Goal: Book appointment/travel/reservation

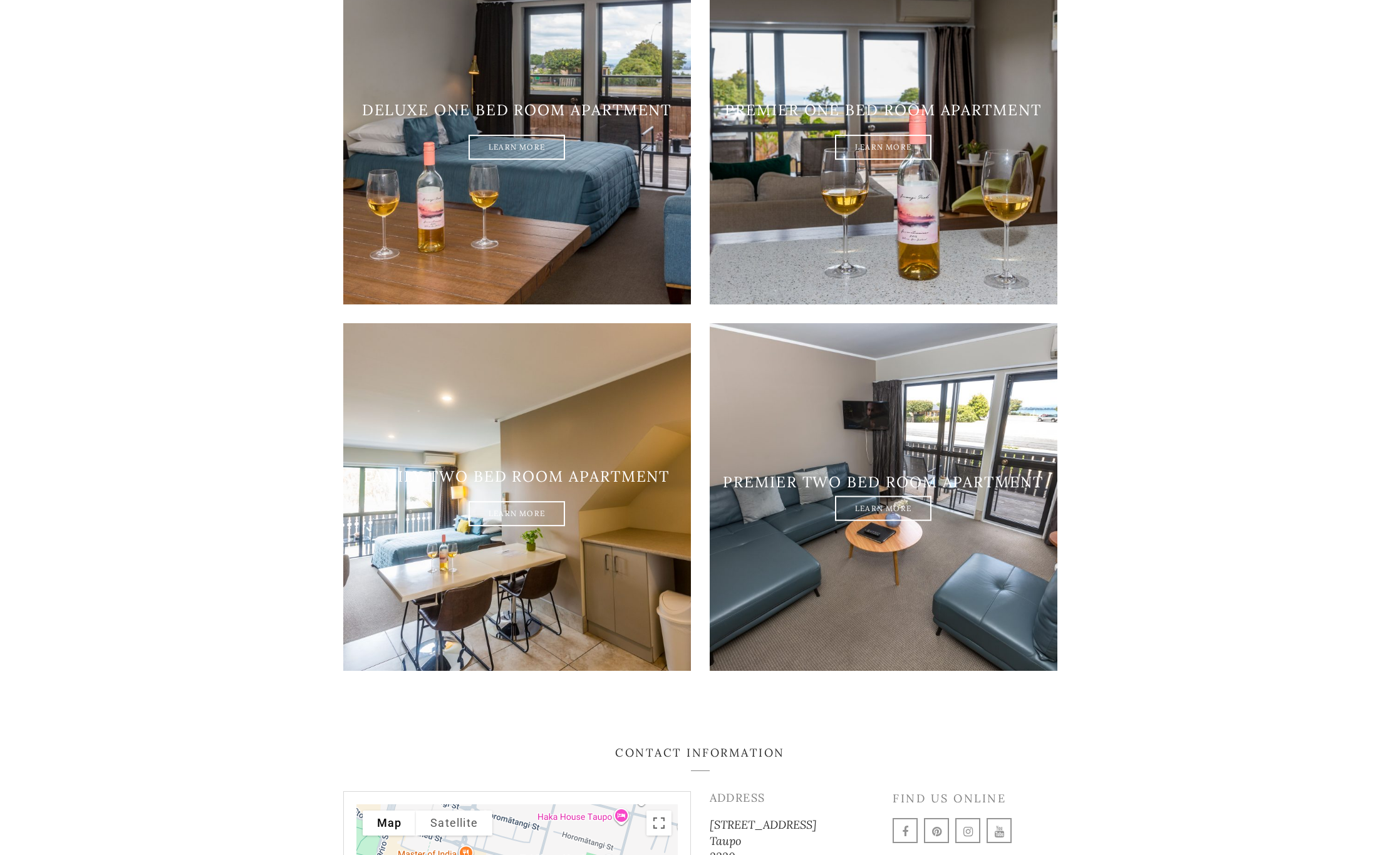
scroll to position [1629, 0]
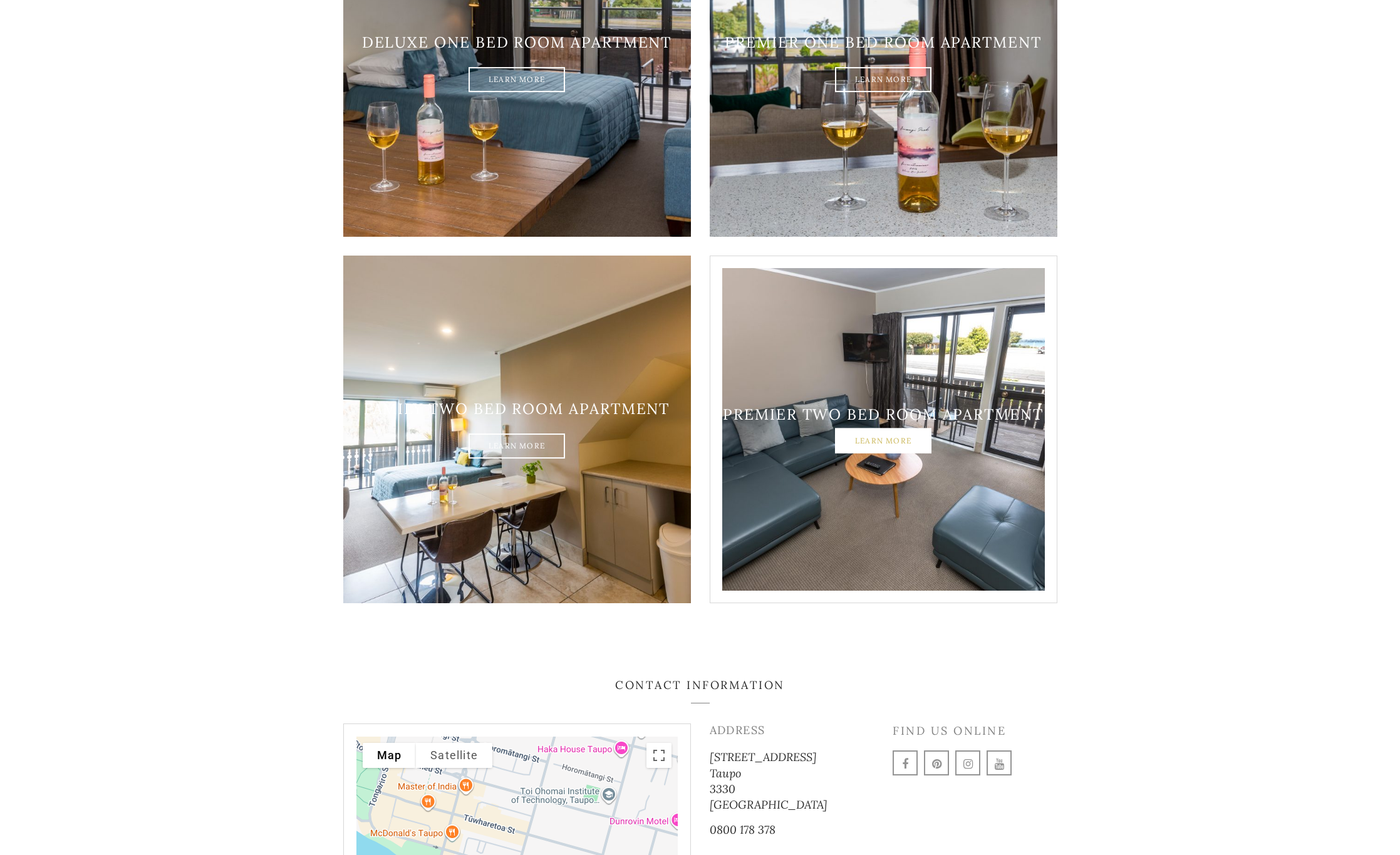
click at [887, 428] on link "Learn More" at bounding box center [883, 441] width 96 height 25
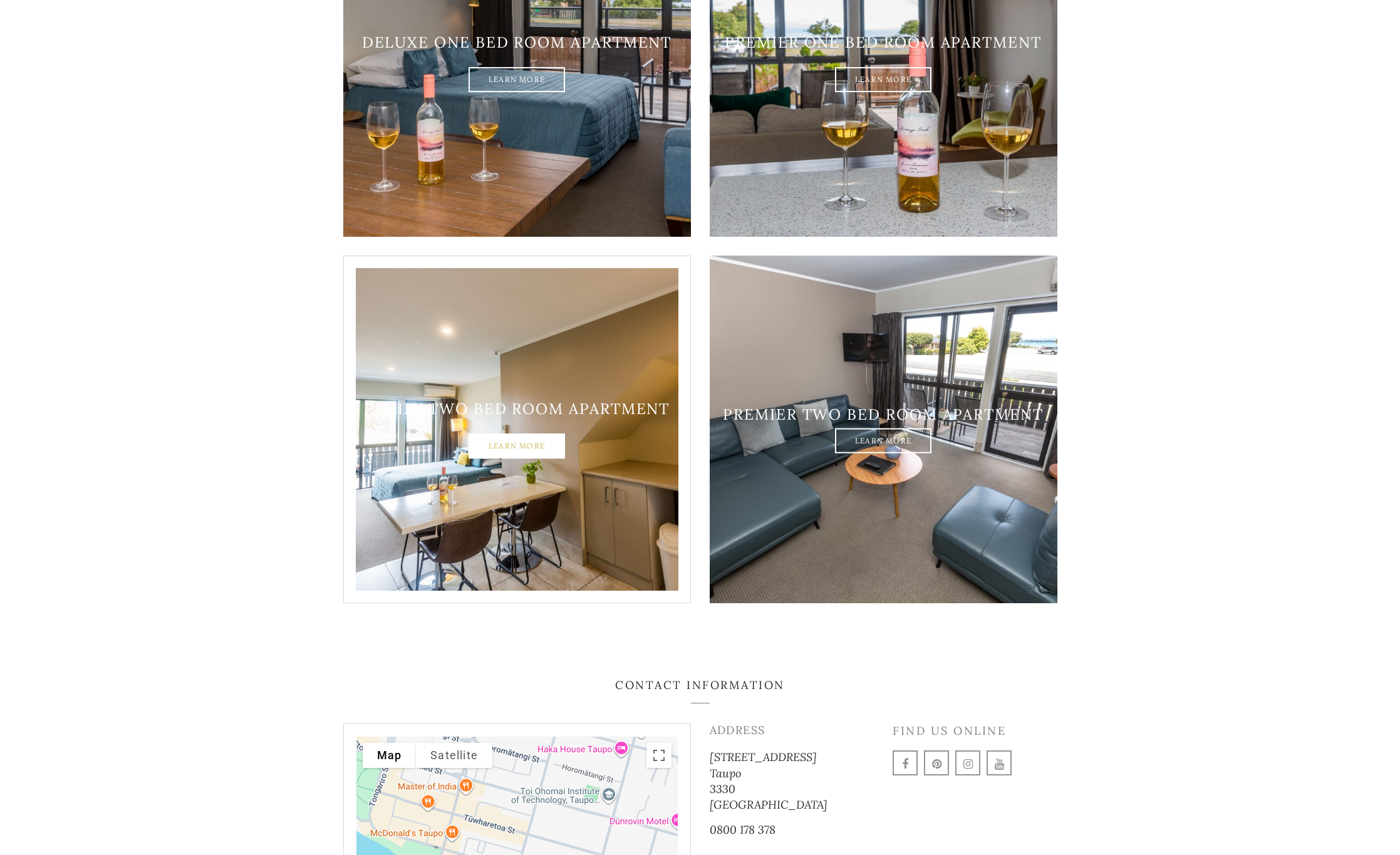
click at [517, 434] on link "Learn More" at bounding box center [517, 446] width 96 height 25
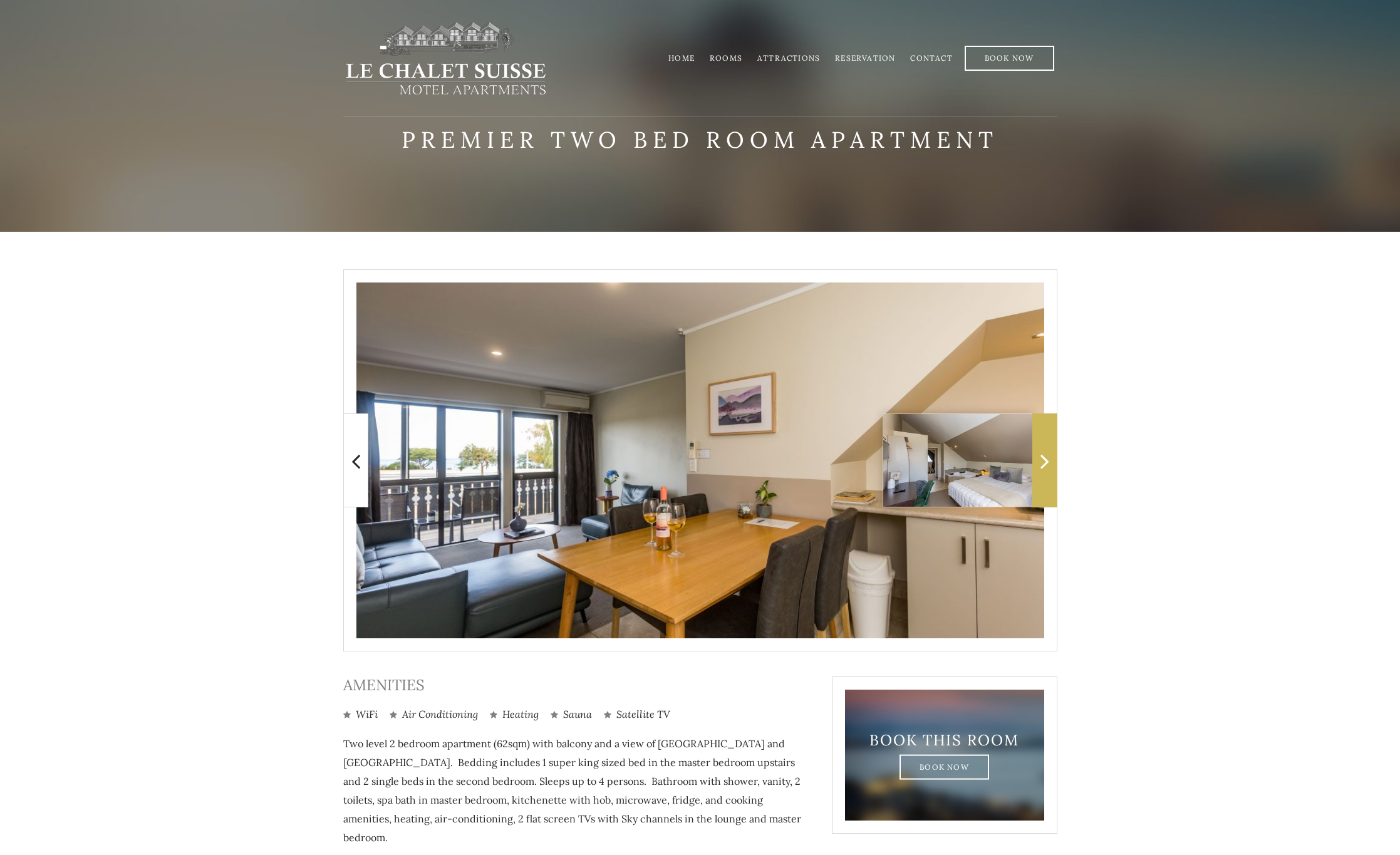
click at [1040, 469] on span at bounding box center [1044, 460] width 25 height 94
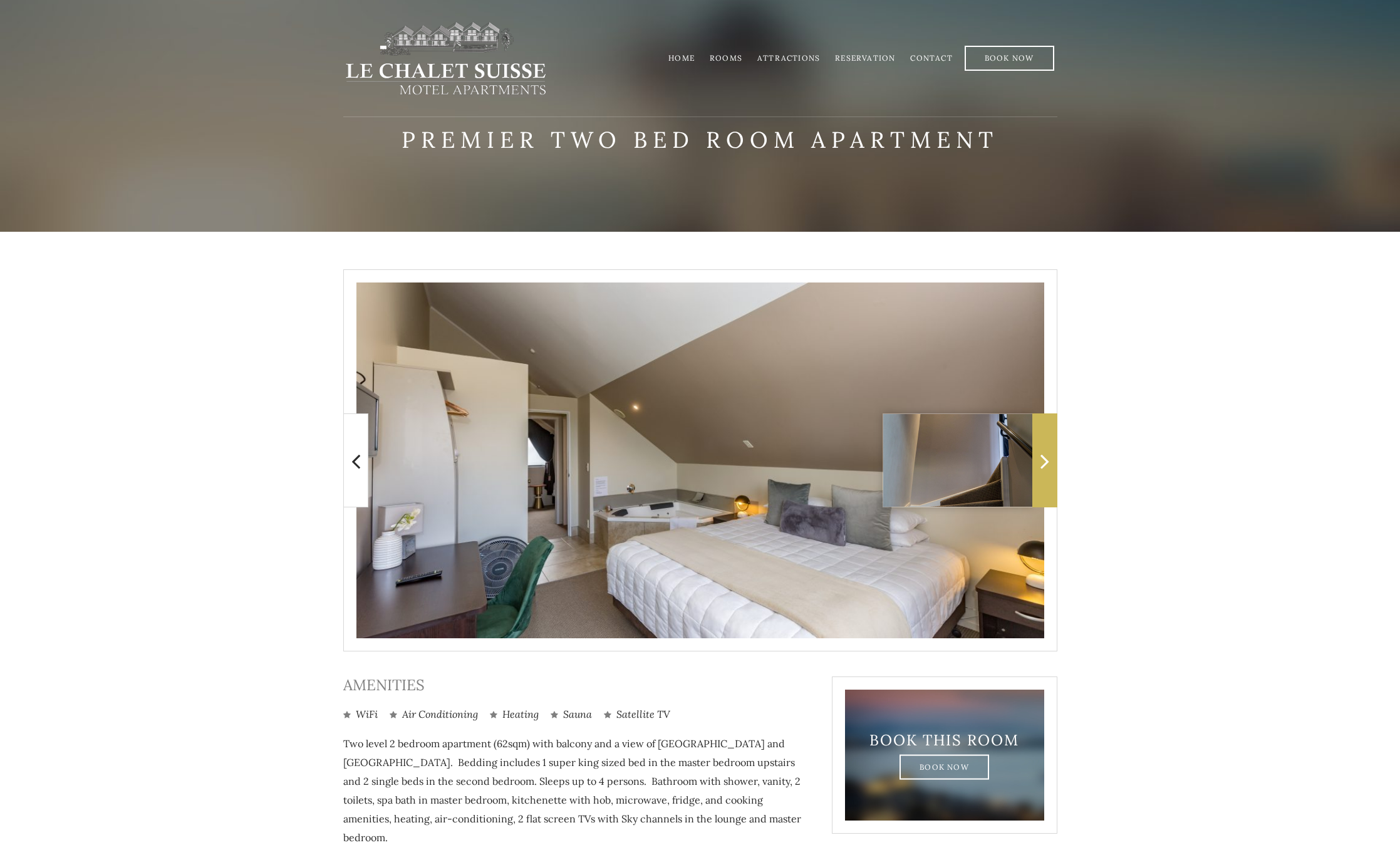
click at [1043, 466] on icon at bounding box center [1044, 461] width 9 height 25
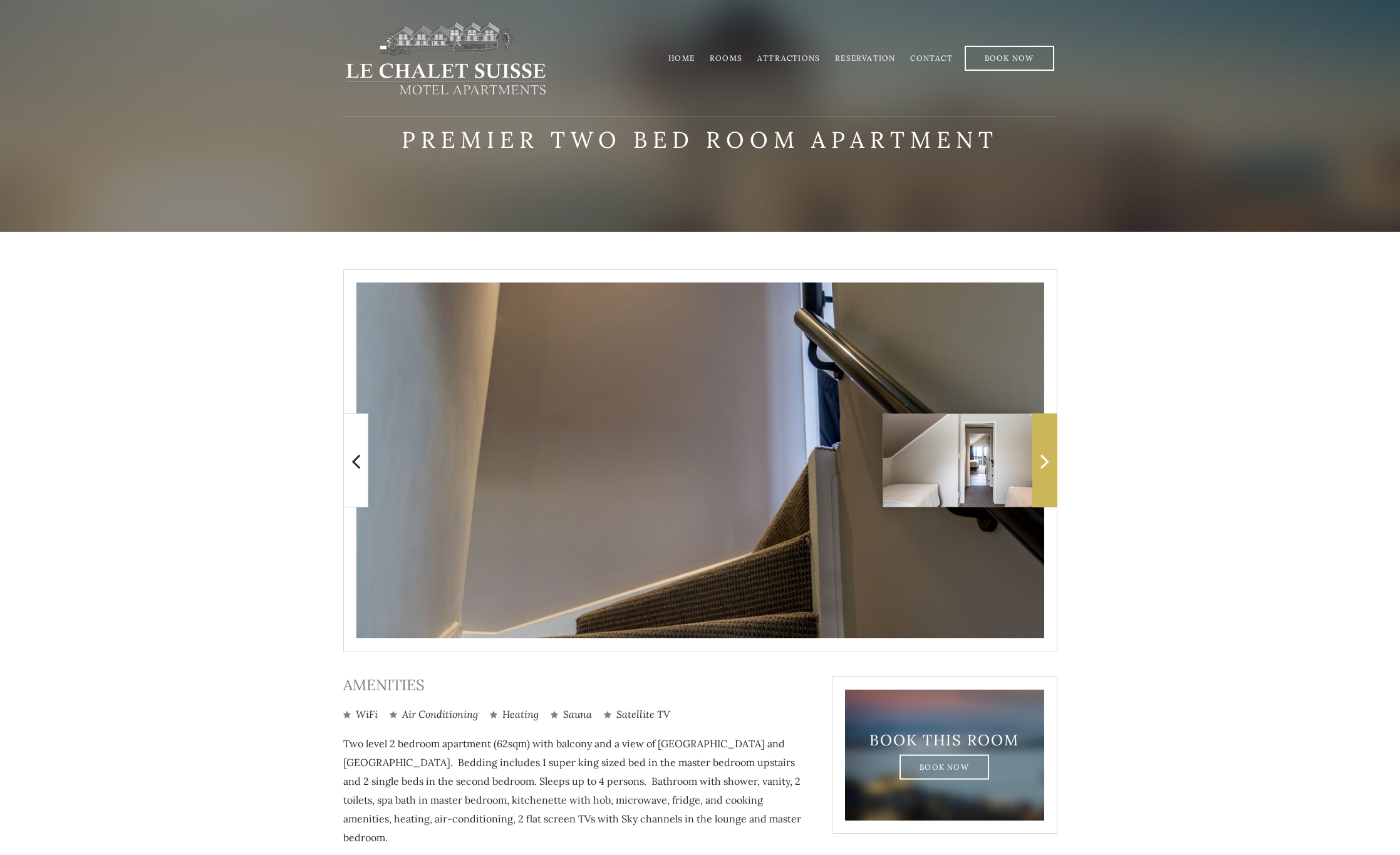
click at [1043, 466] on icon at bounding box center [1044, 461] width 9 height 25
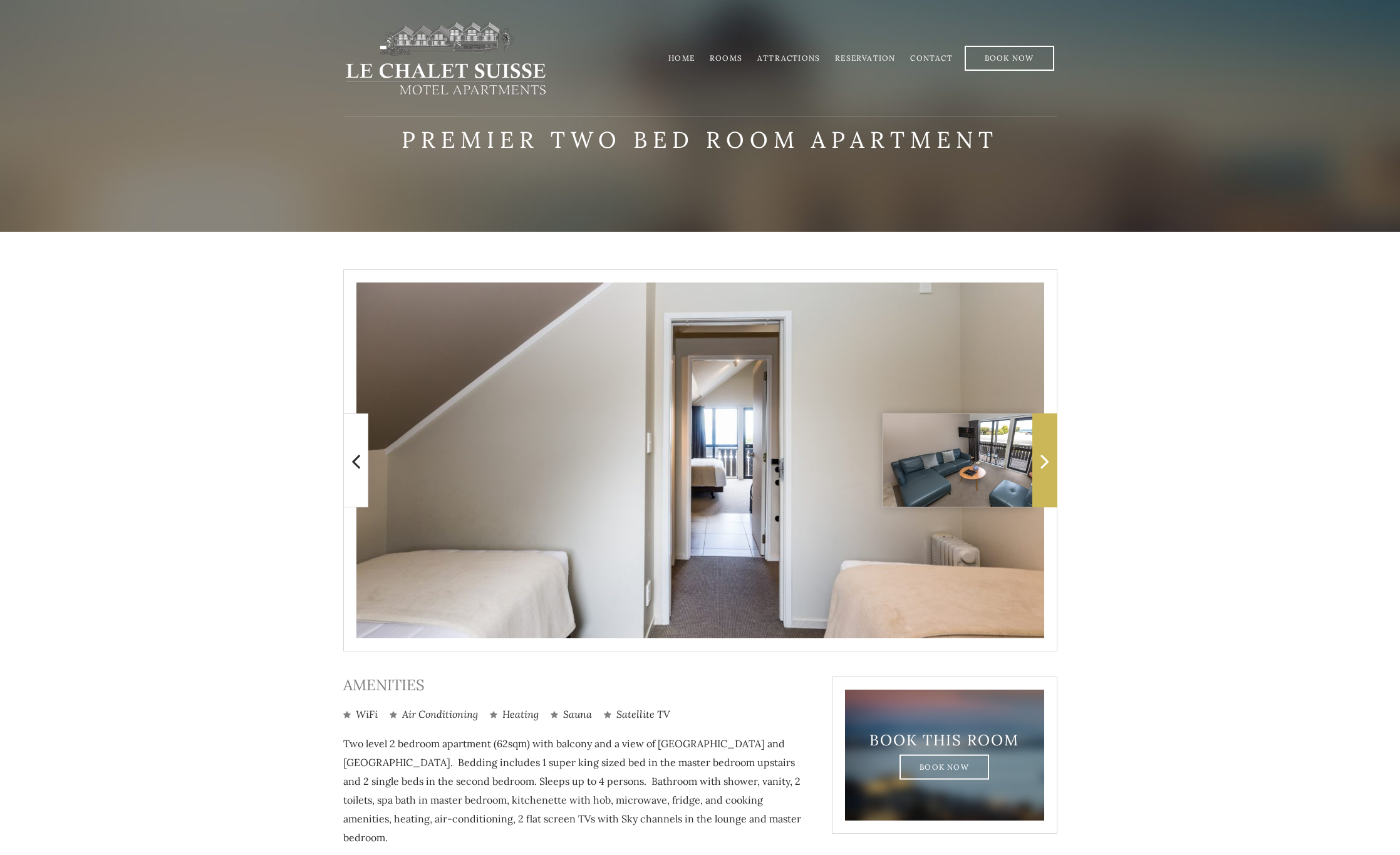
click at [1043, 466] on icon at bounding box center [1044, 461] width 9 height 25
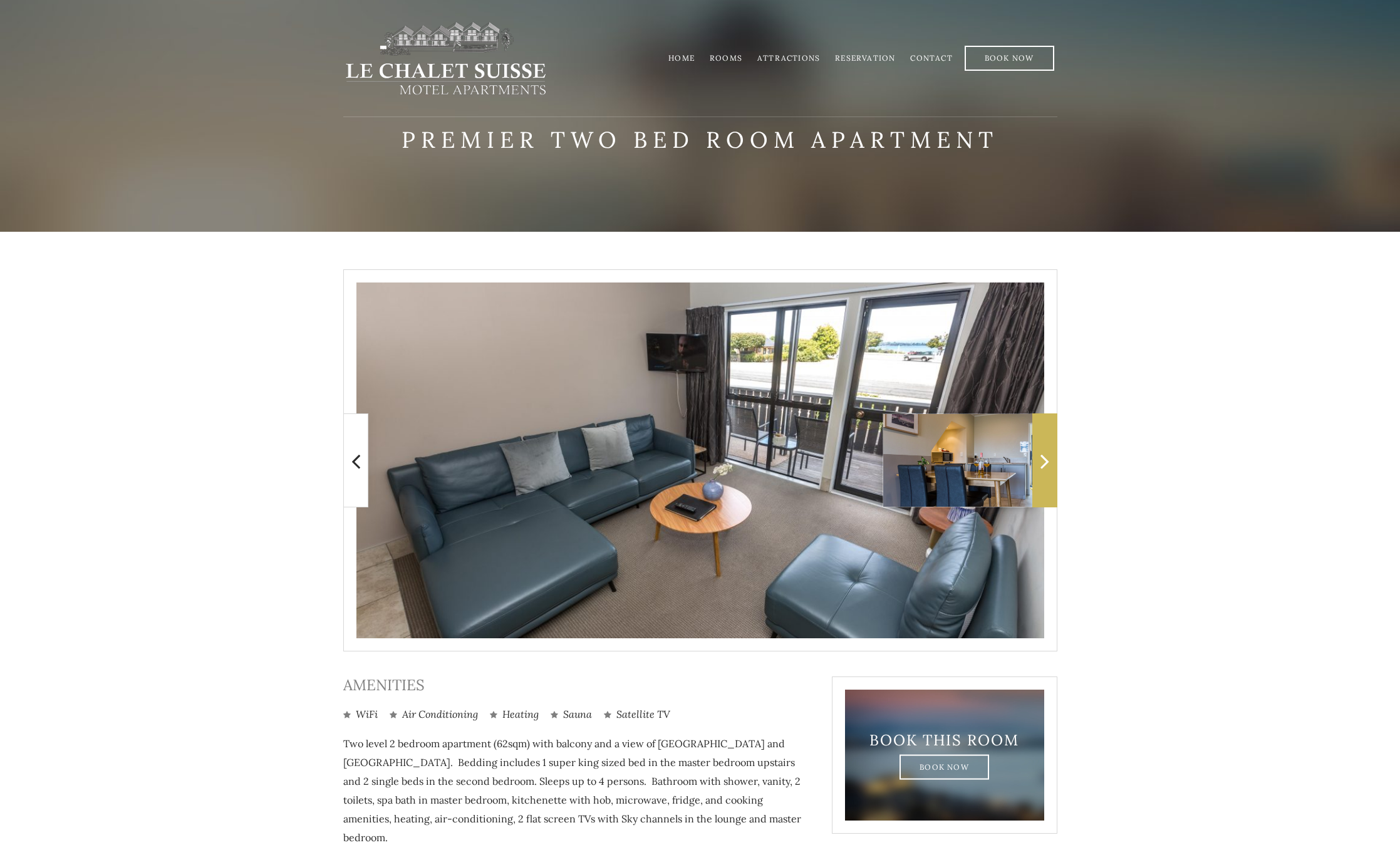
click at [1043, 466] on icon at bounding box center [1044, 461] width 9 height 25
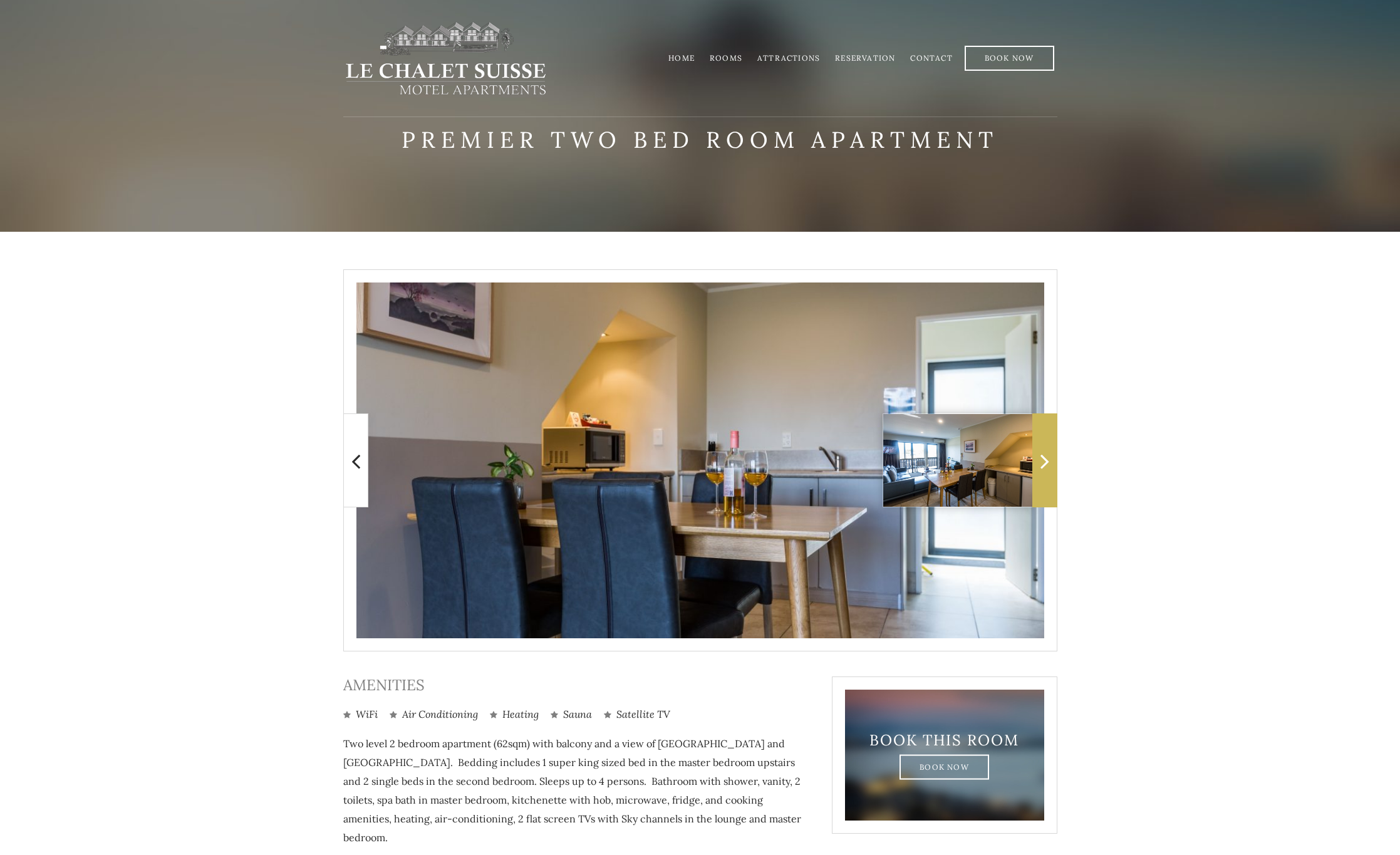
click at [1043, 466] on icon at bounding box center [1044, 461] width 9 height 25
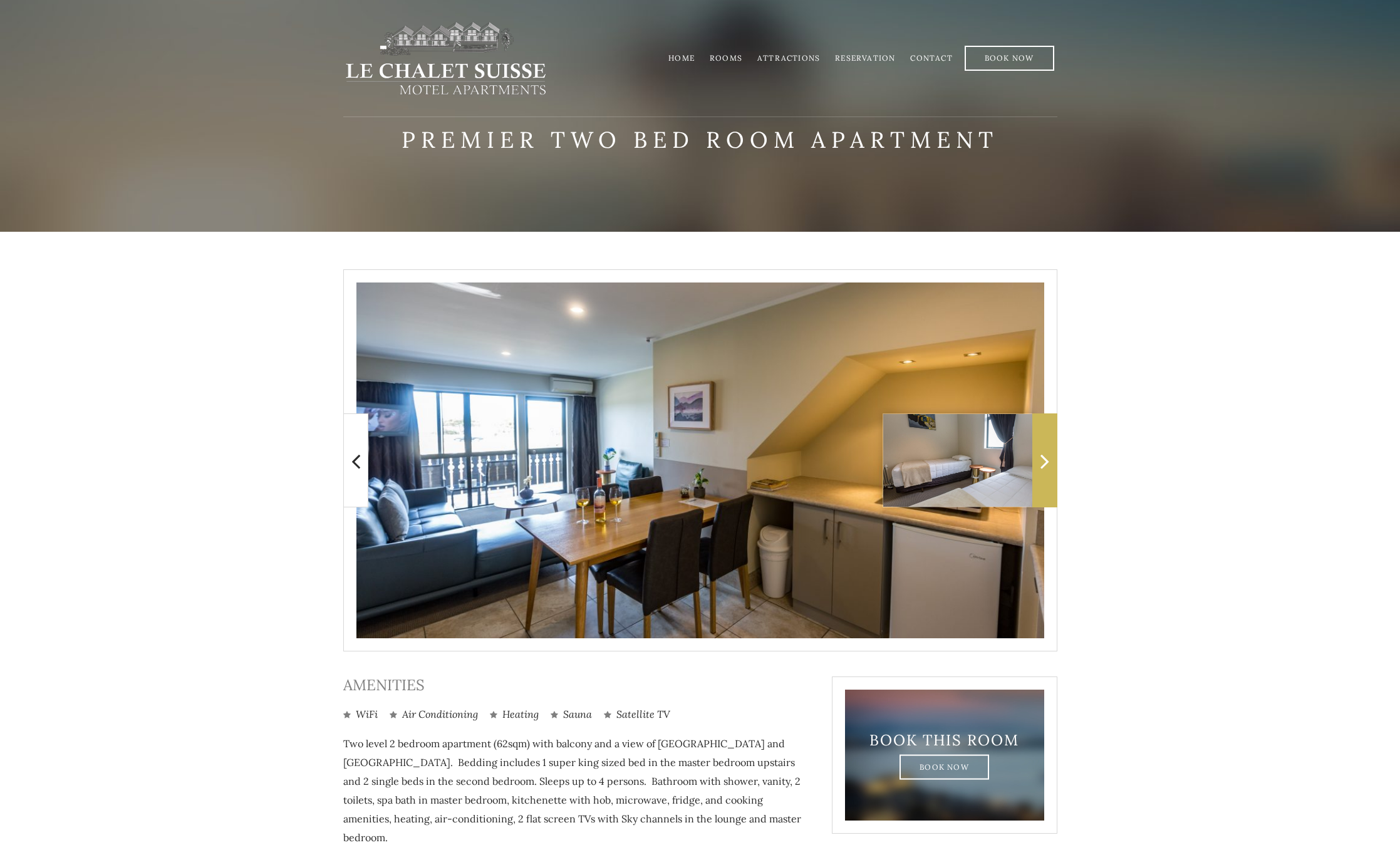
click at [1043, 466] on icon at bounding box center [1044, 461] width 9 height 25
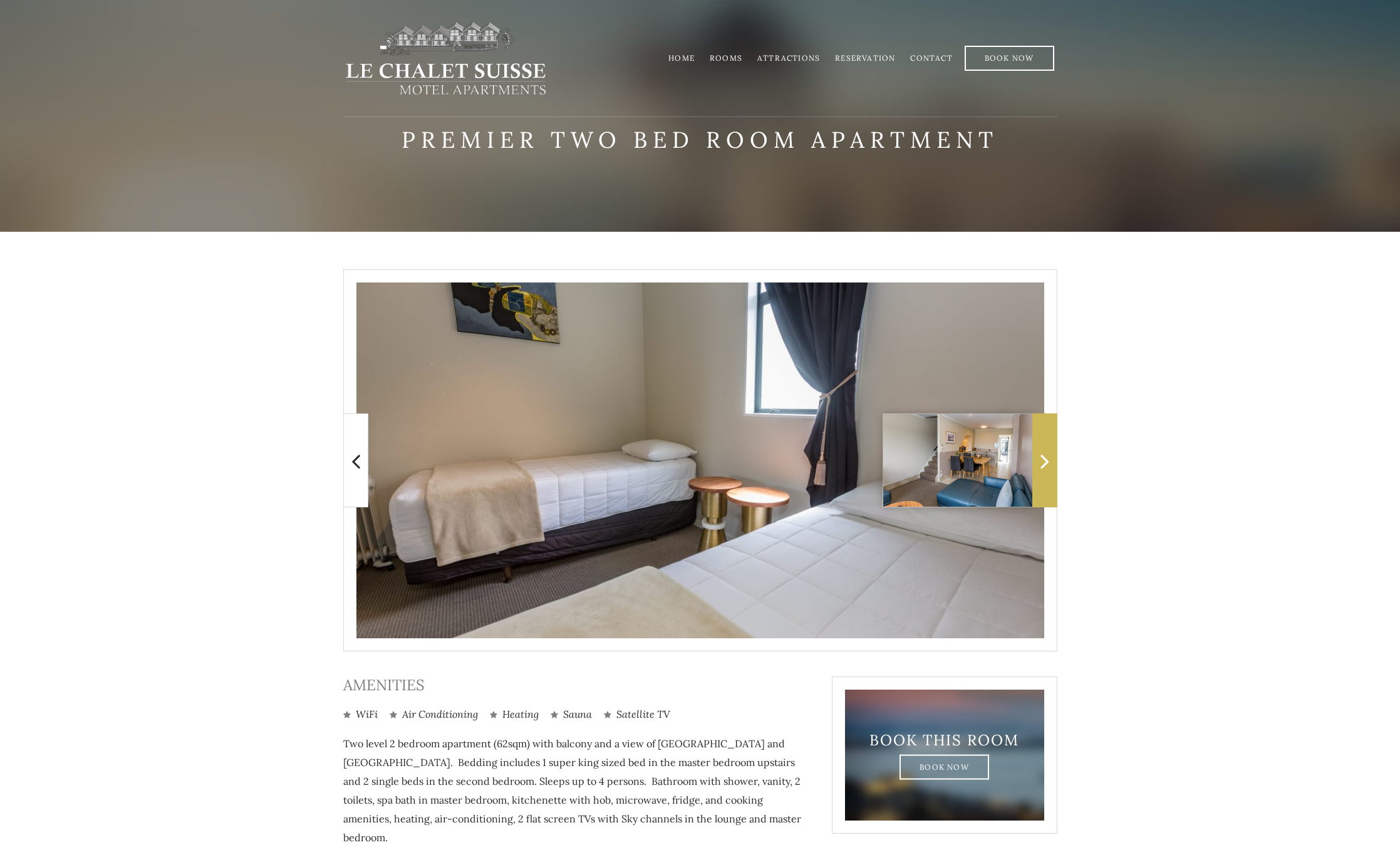
click at [1043, 466] on icon at bounding box center [1044, 461] width 9 height 25
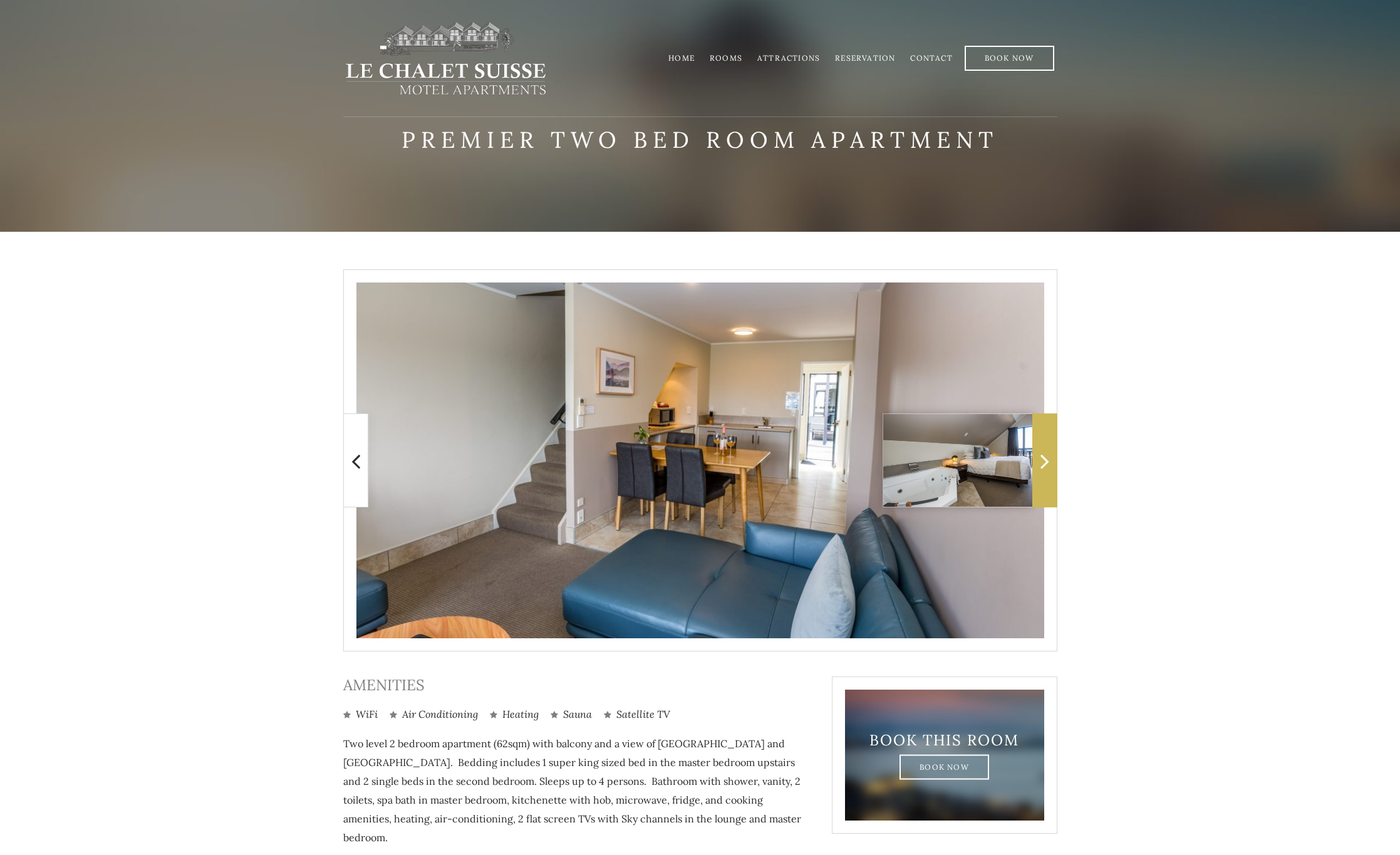
click at [1043, 466] on icon at bounding box center [1044, 461] width 9 height 25
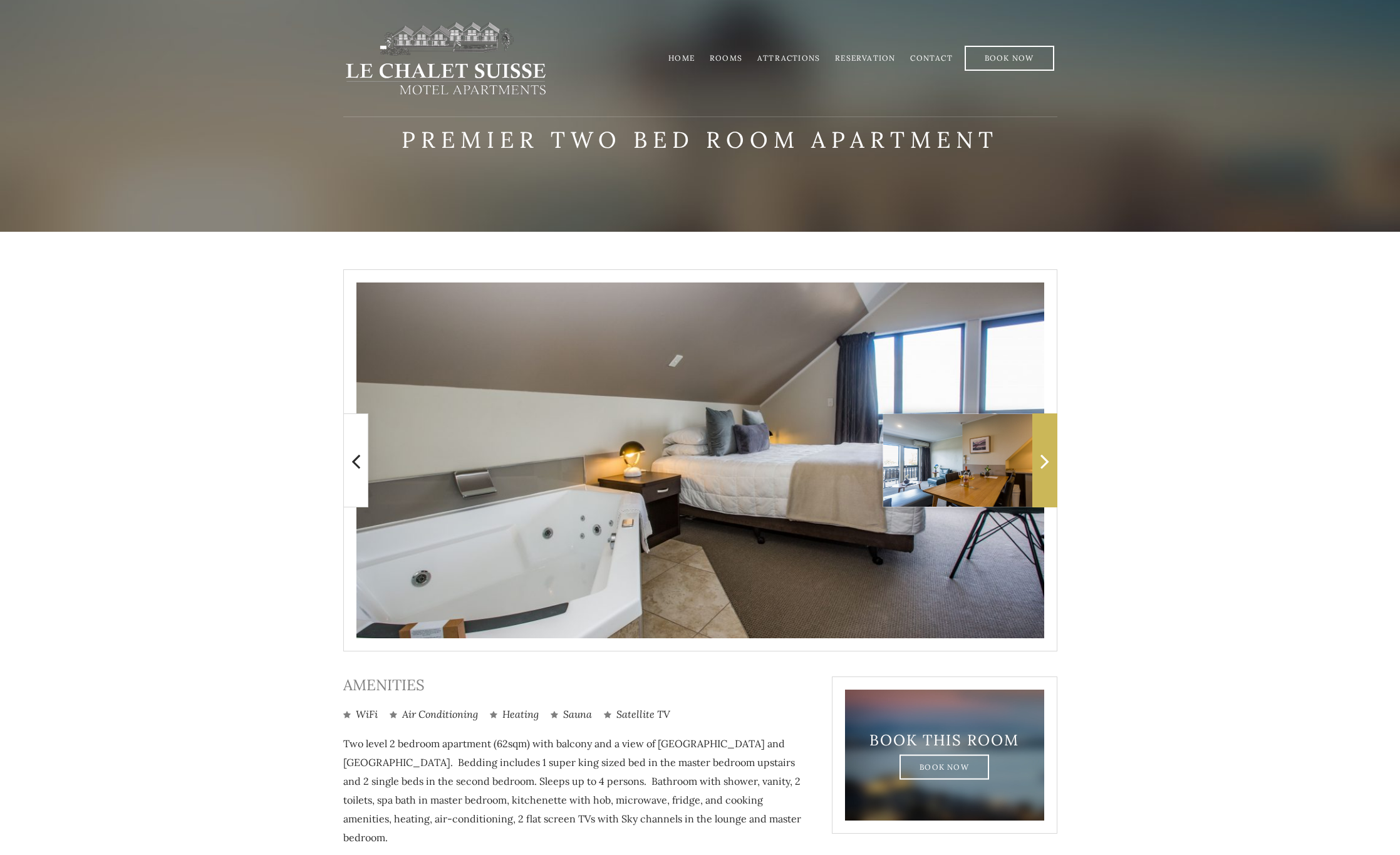
click at [1043, 466] on icon at bounding box center [1044, 461] width 9 height 25
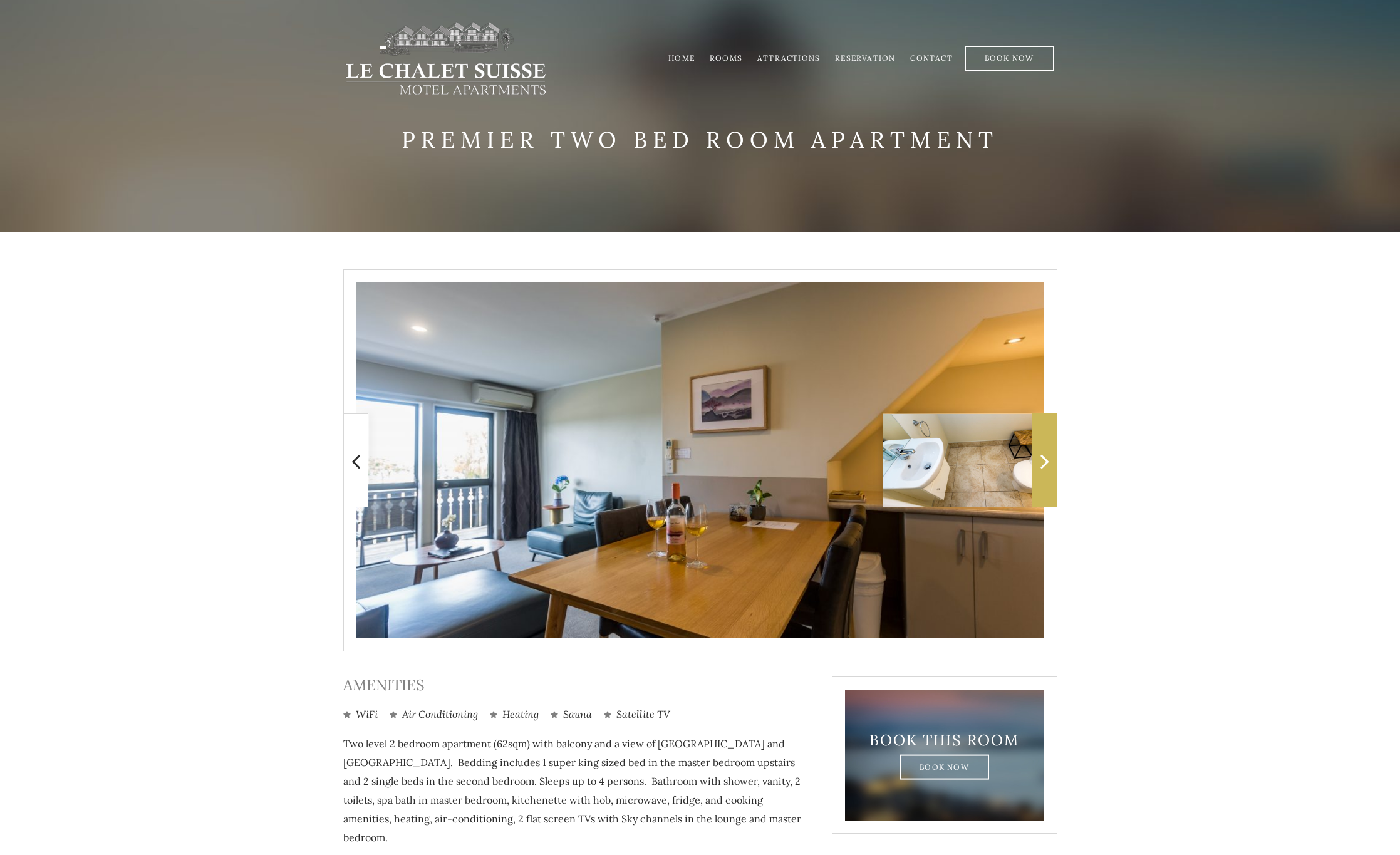
click at [1043, 466] on icon at bounding box center [1044, 461] width 9 height 25
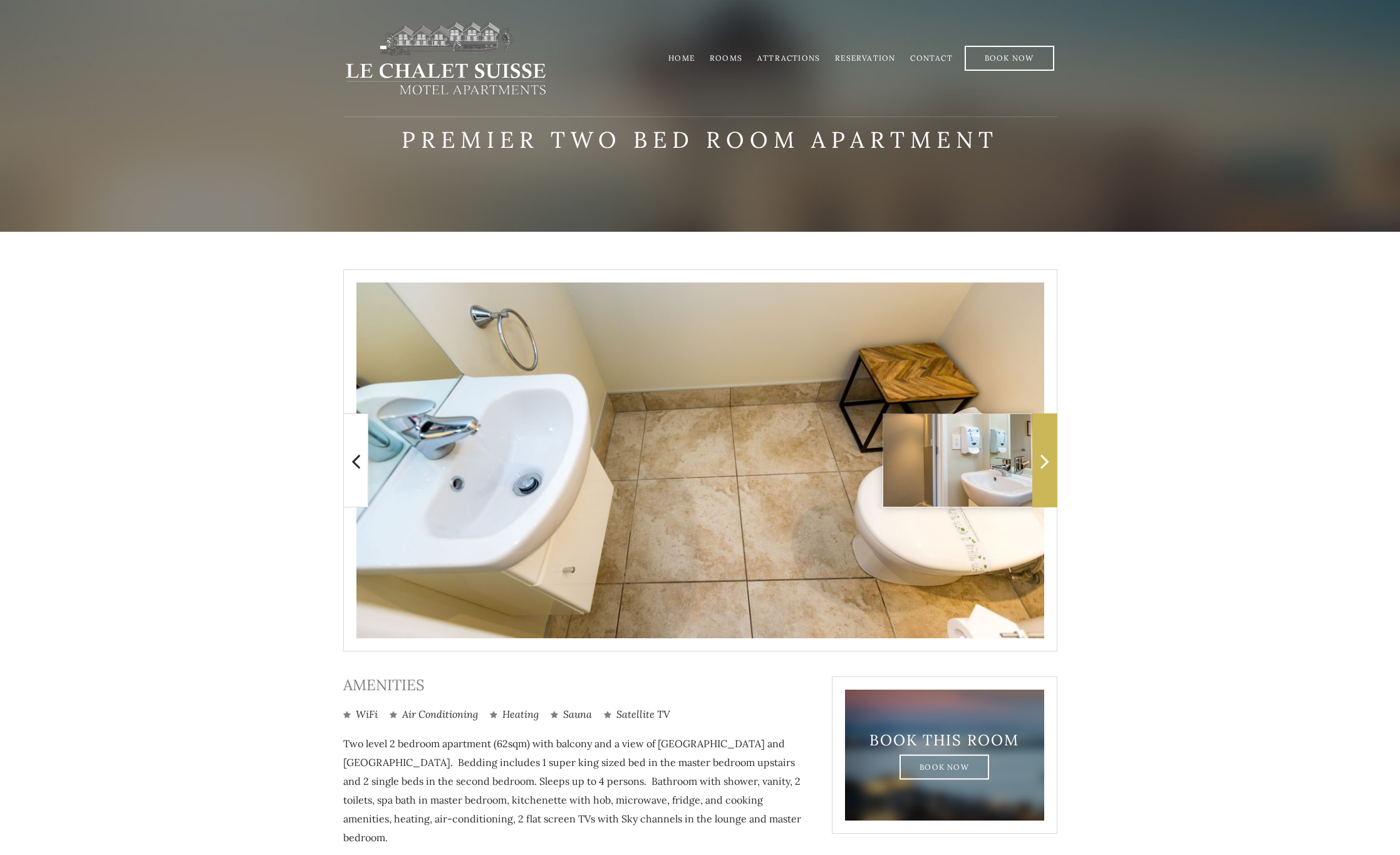
click at [1043, 466] on icon at bounding box center [1044, 461] width 9 height 25
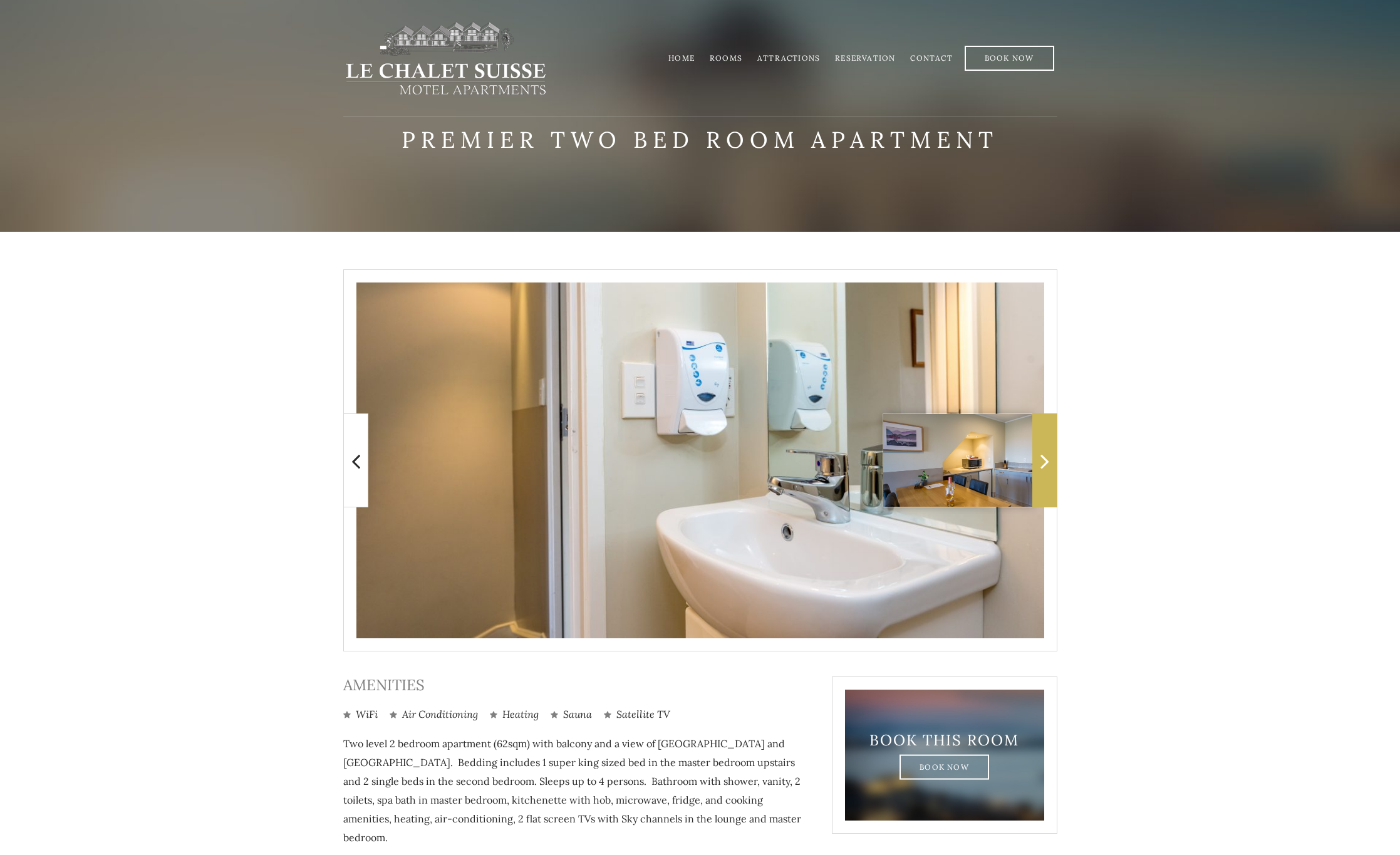
click at [1043, 466] on icon at bounding box center [1044, 461] width 9 height 25
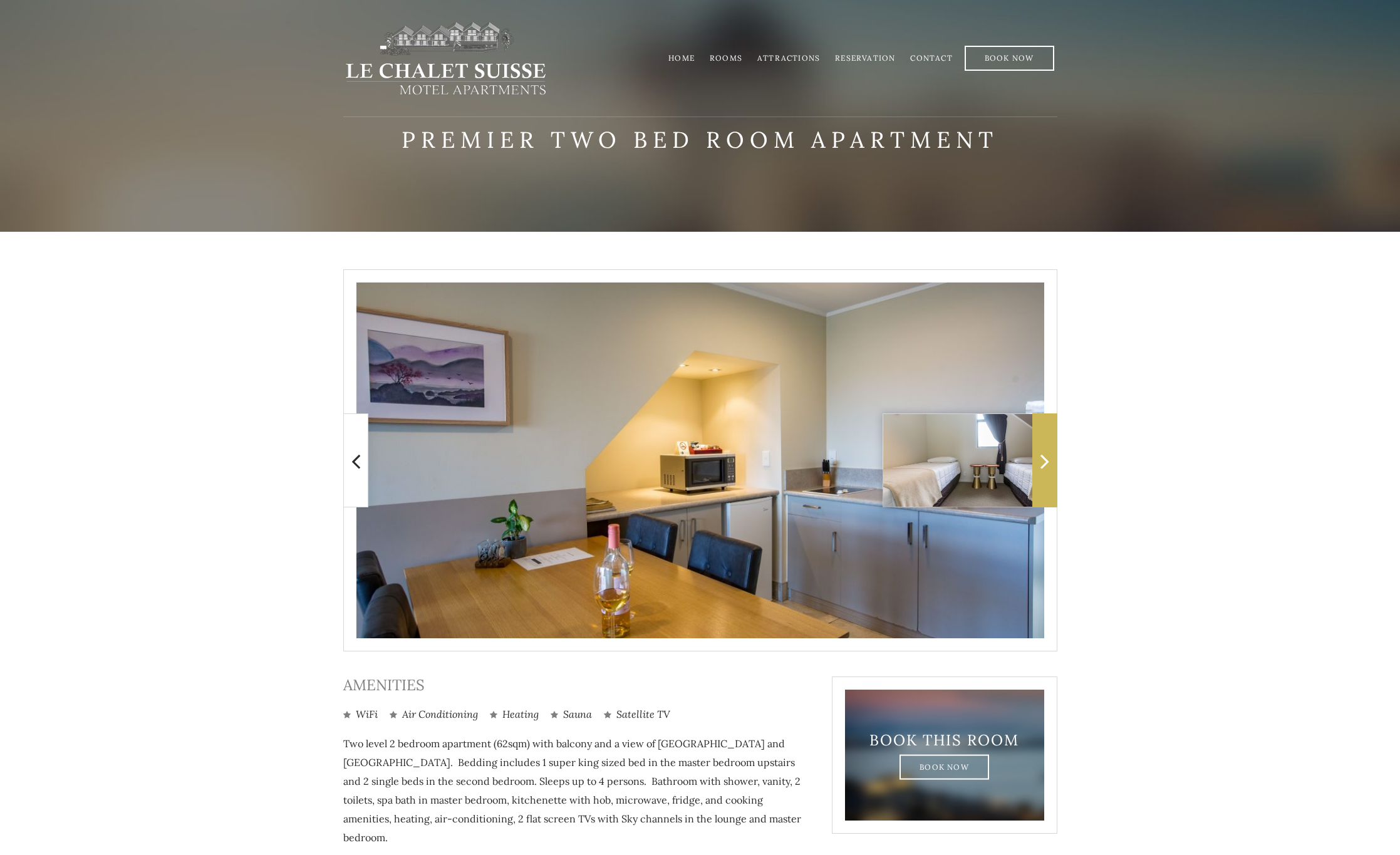
click at [1043, 466] on icon at bounding box center [1044, 461] width 9 height 25
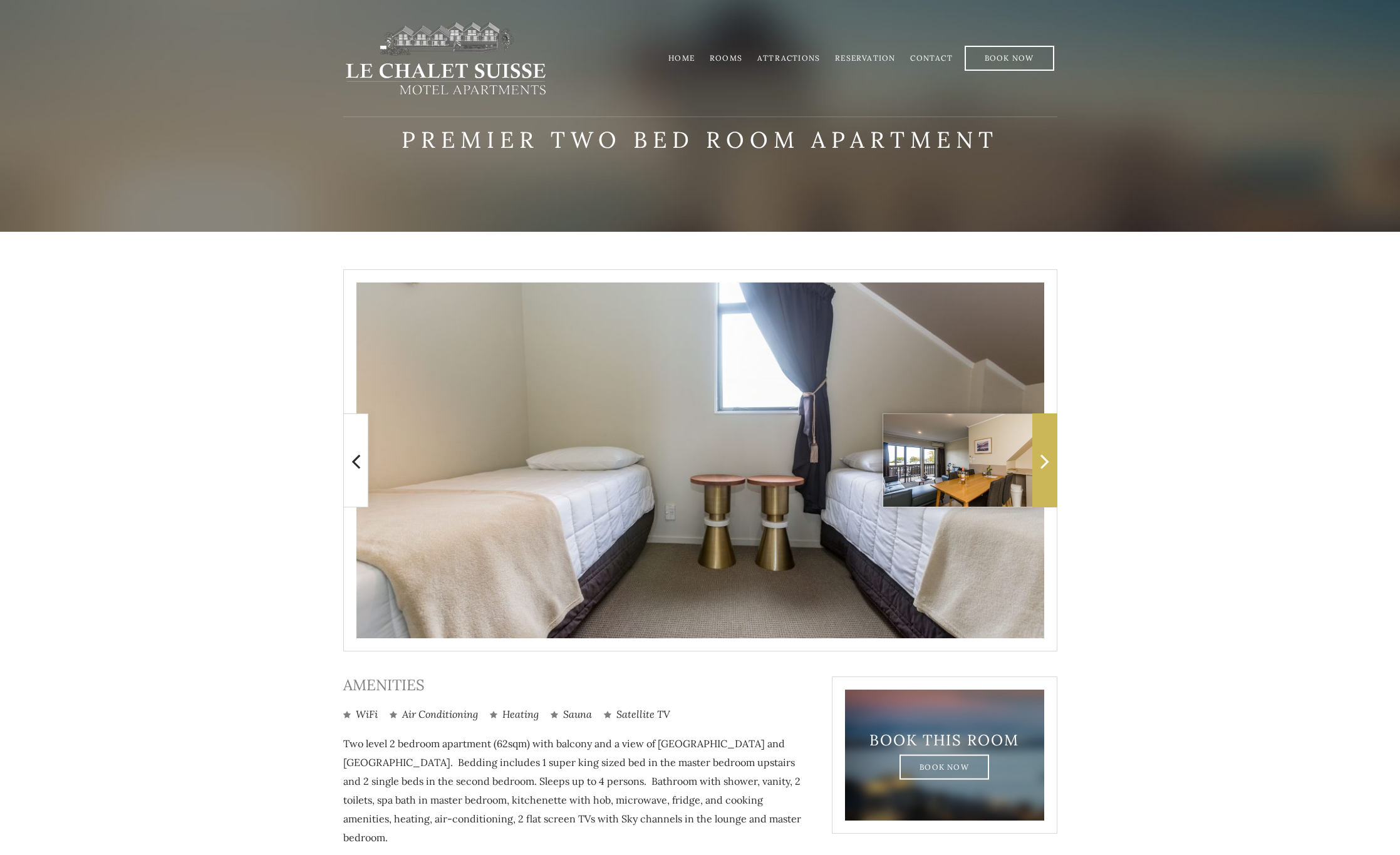
click at [1043, 466] on icon at bounding box center [1044, 461] width 9 height 25
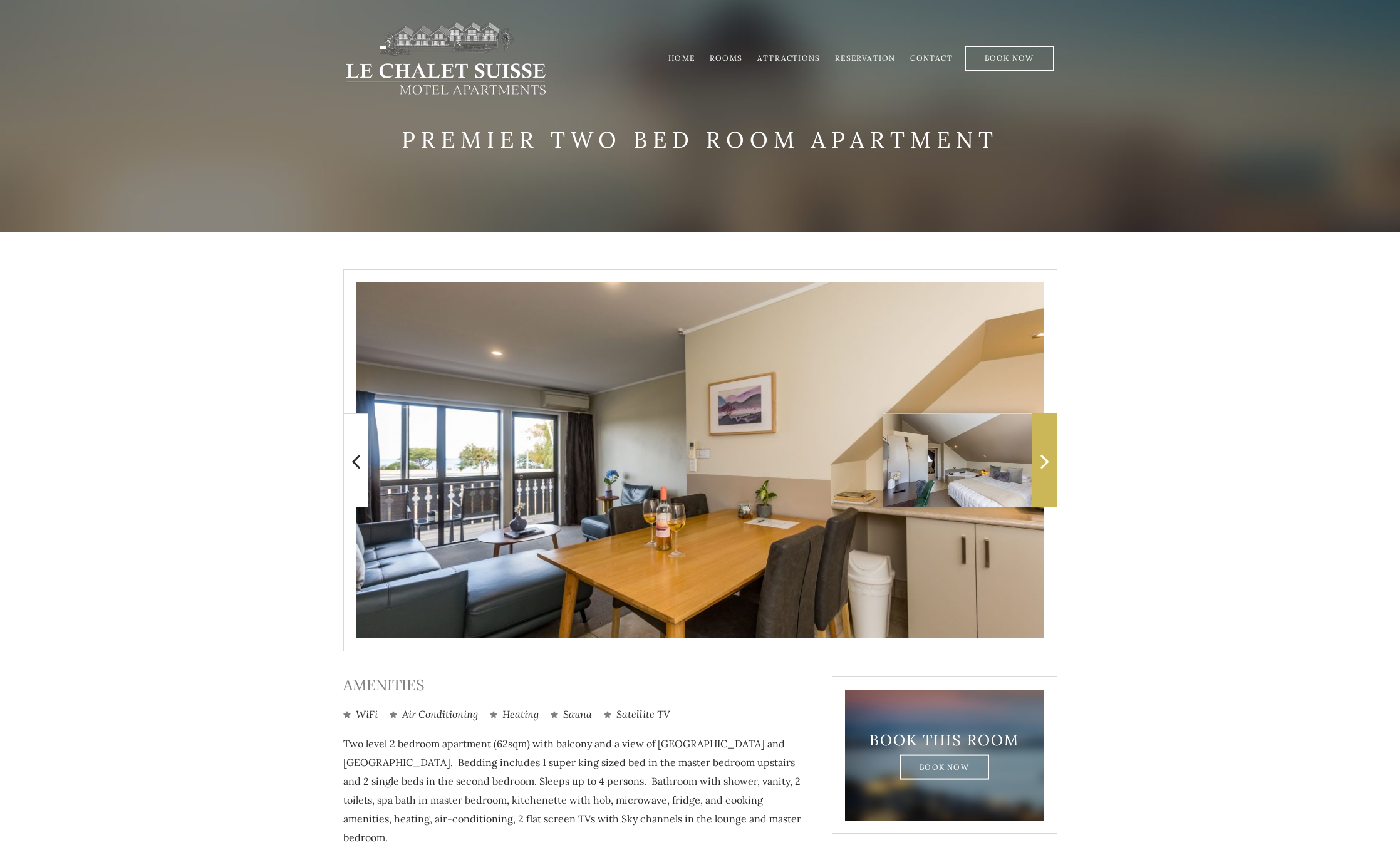
click at [1043, 466] on icon at bounding box center [1044, 461] width 9 height 25
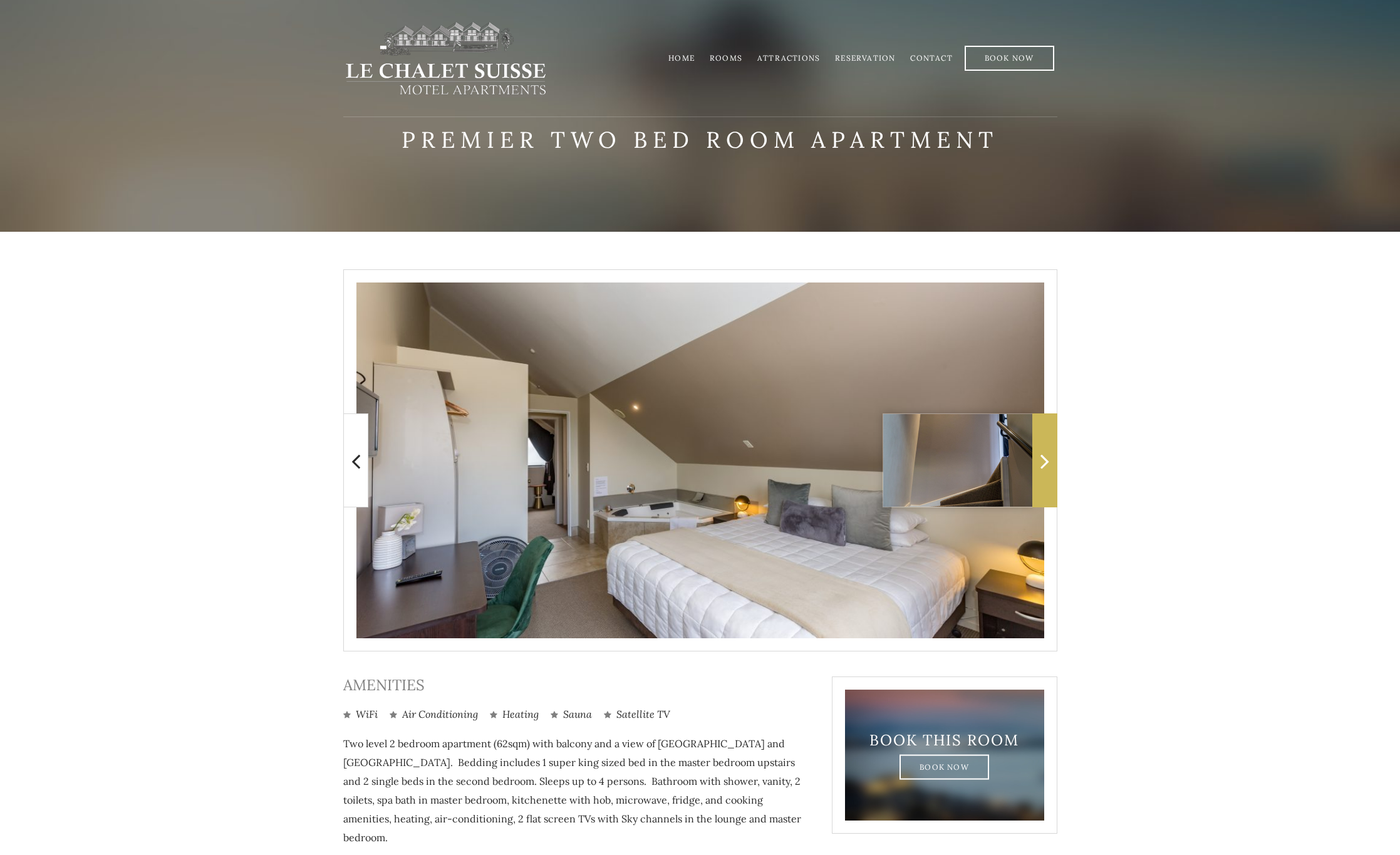
click at [1043, 466] on icon at bounding box center [1044, 461] width 9 height 25
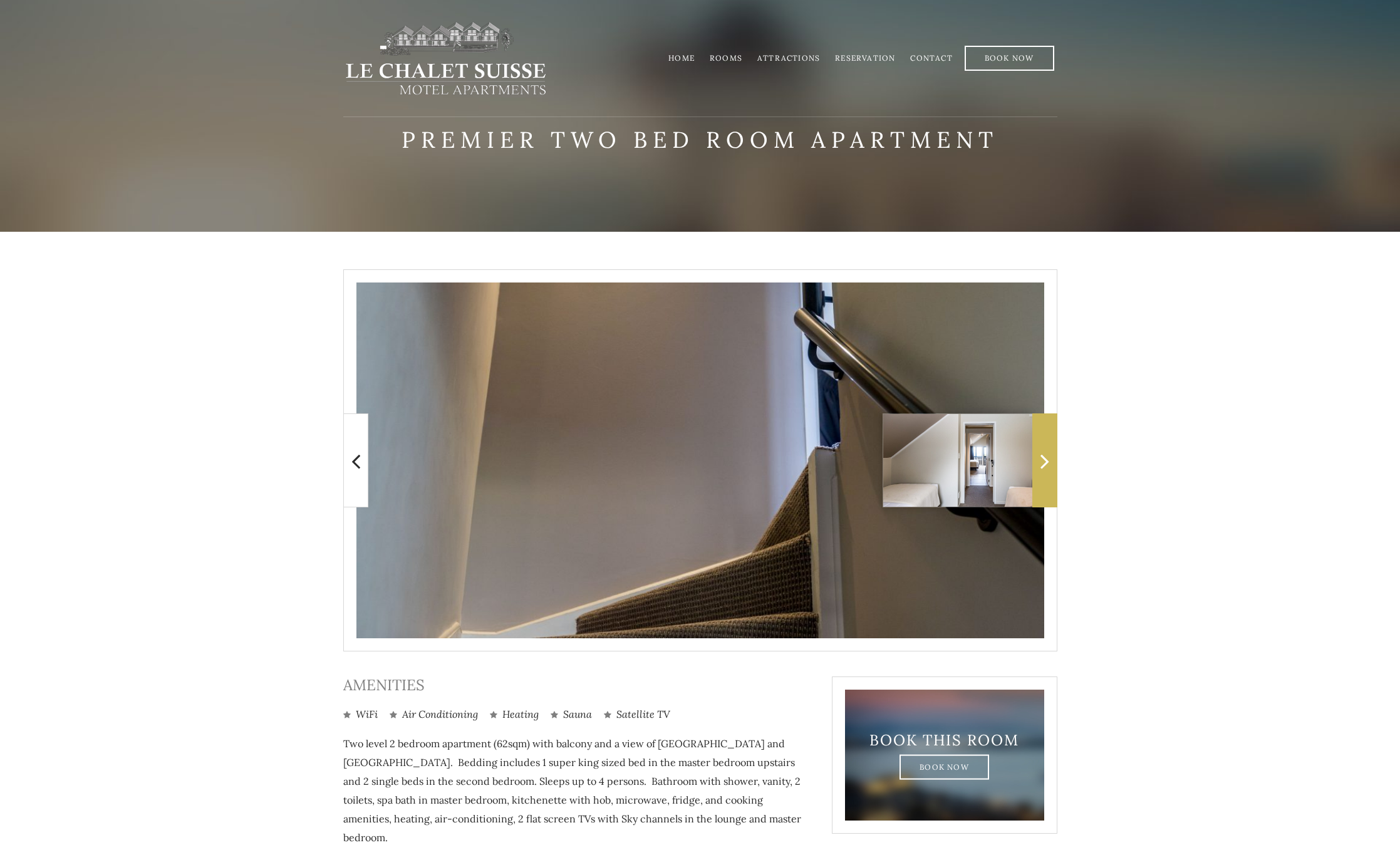
click at [1043, 466] on icon at bounding box center [1044, 461] width 9 height 25
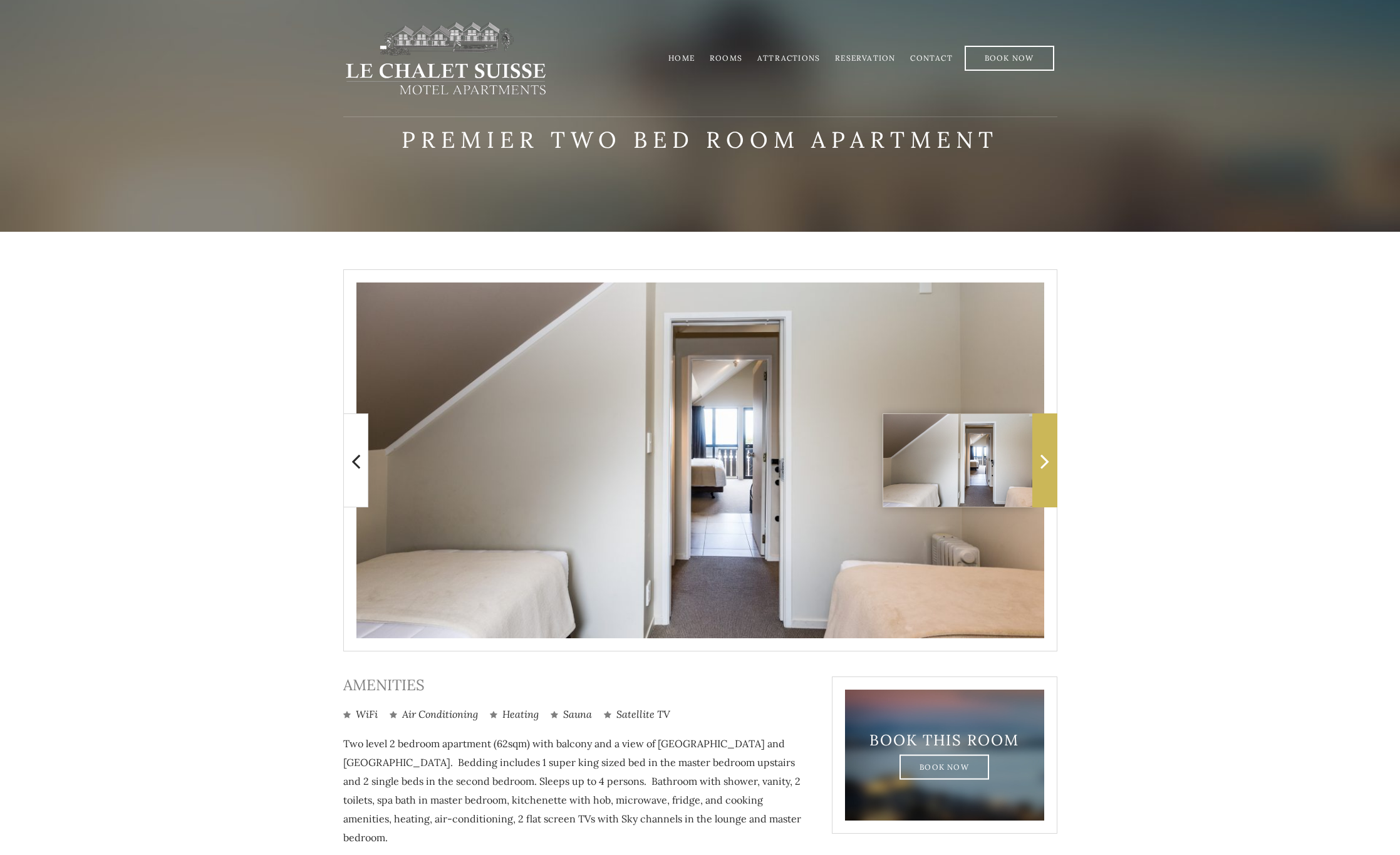
click at [1043, 466] on icon at bounding box center [1044, 461] width 9 height 25
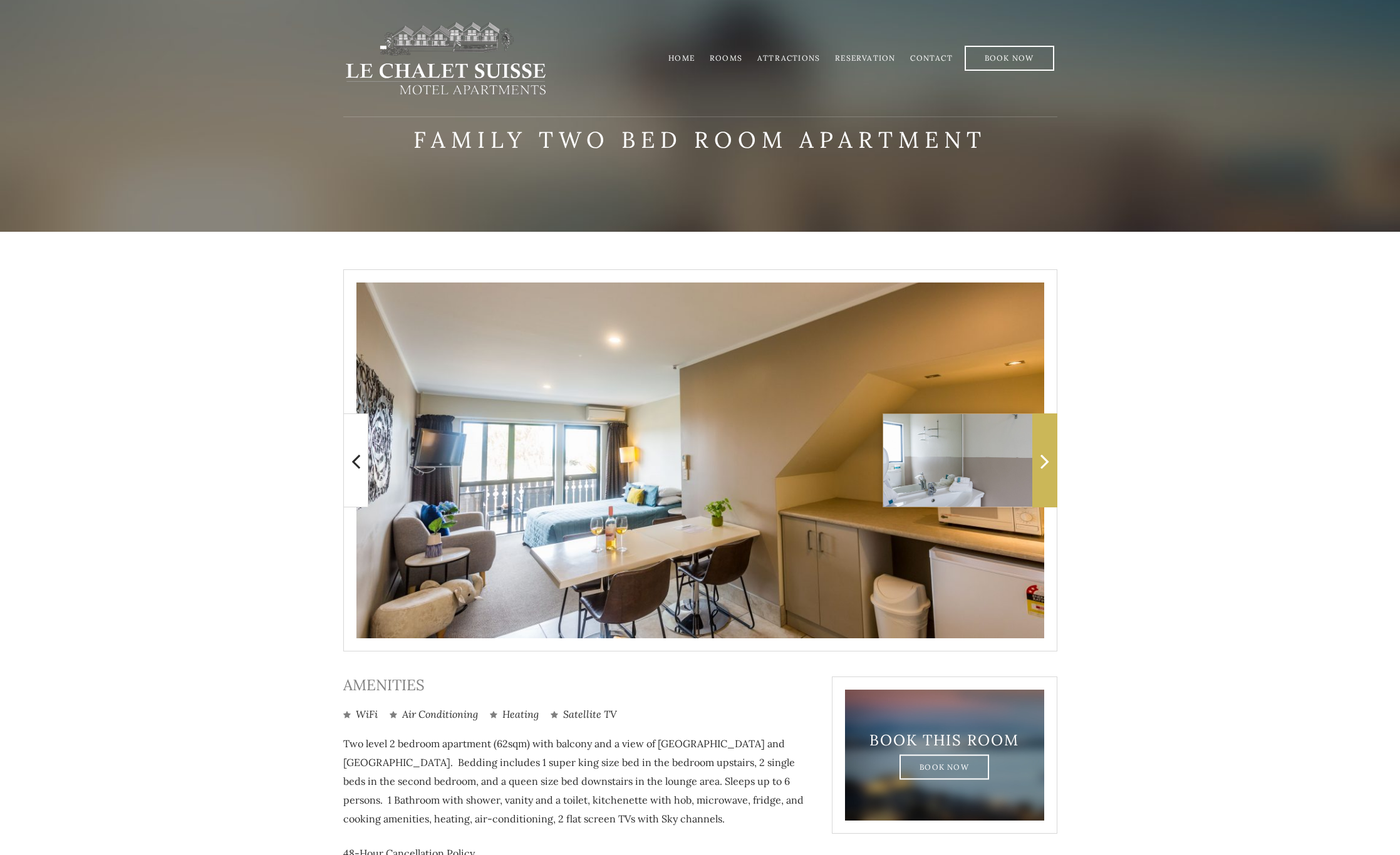
click at [1040, 466] on span at bounding box center [1044, 460] width 25 height 94
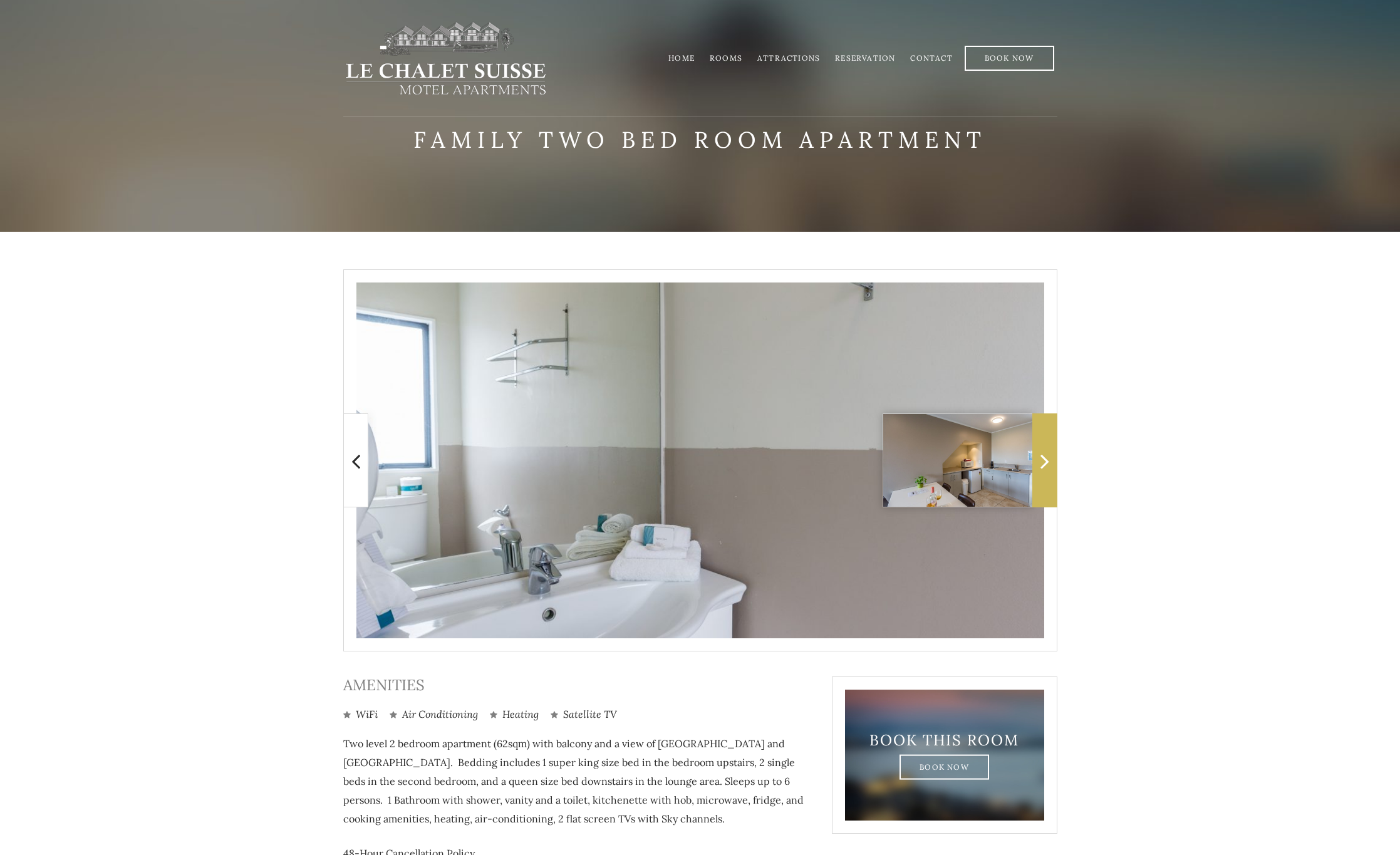
click at [1040, 466] on span at bounding box center [1044, 460] width 25 height 94
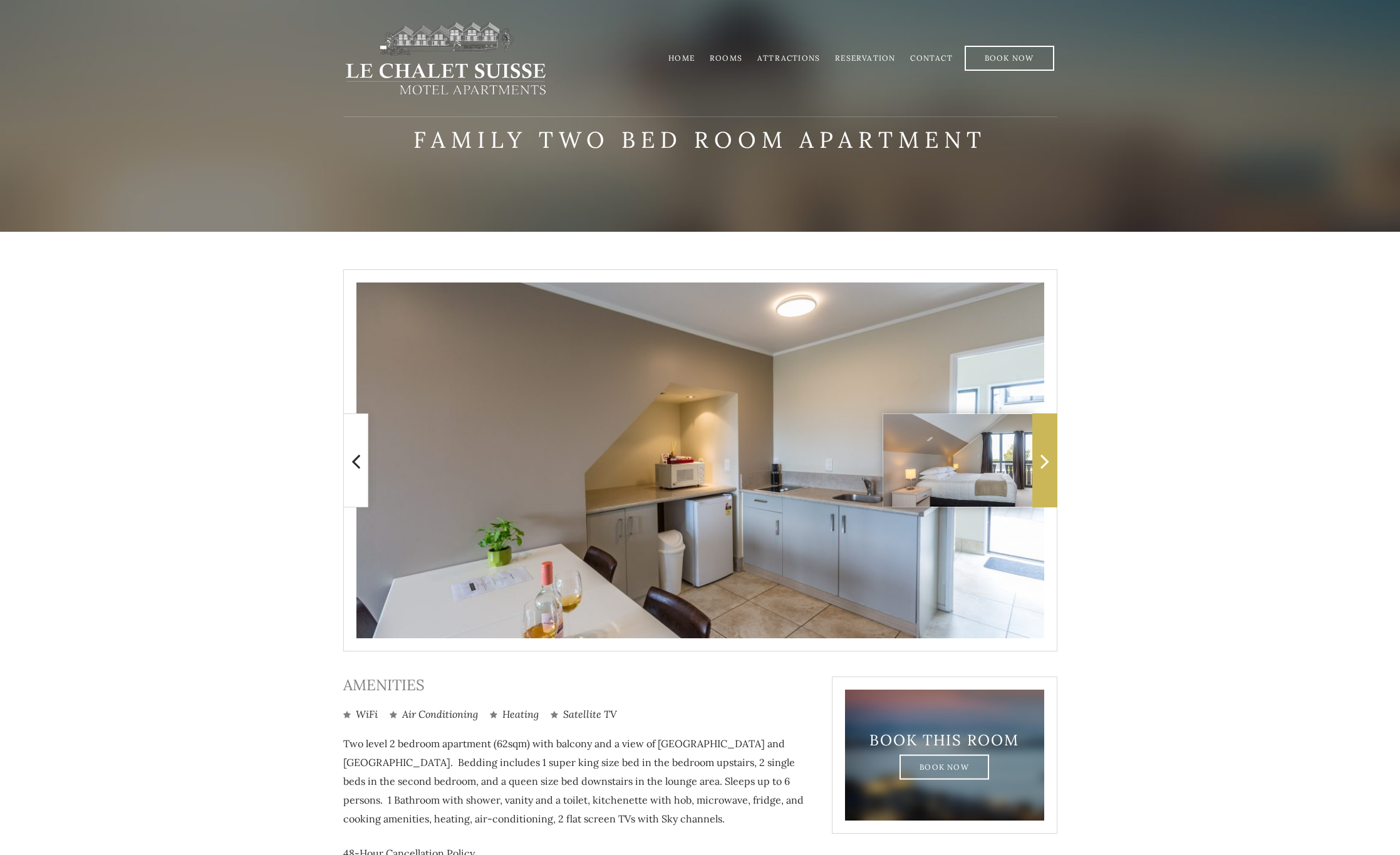
click at [1040, 466] on span at bounding box center [1044, 460] width 25 height 94
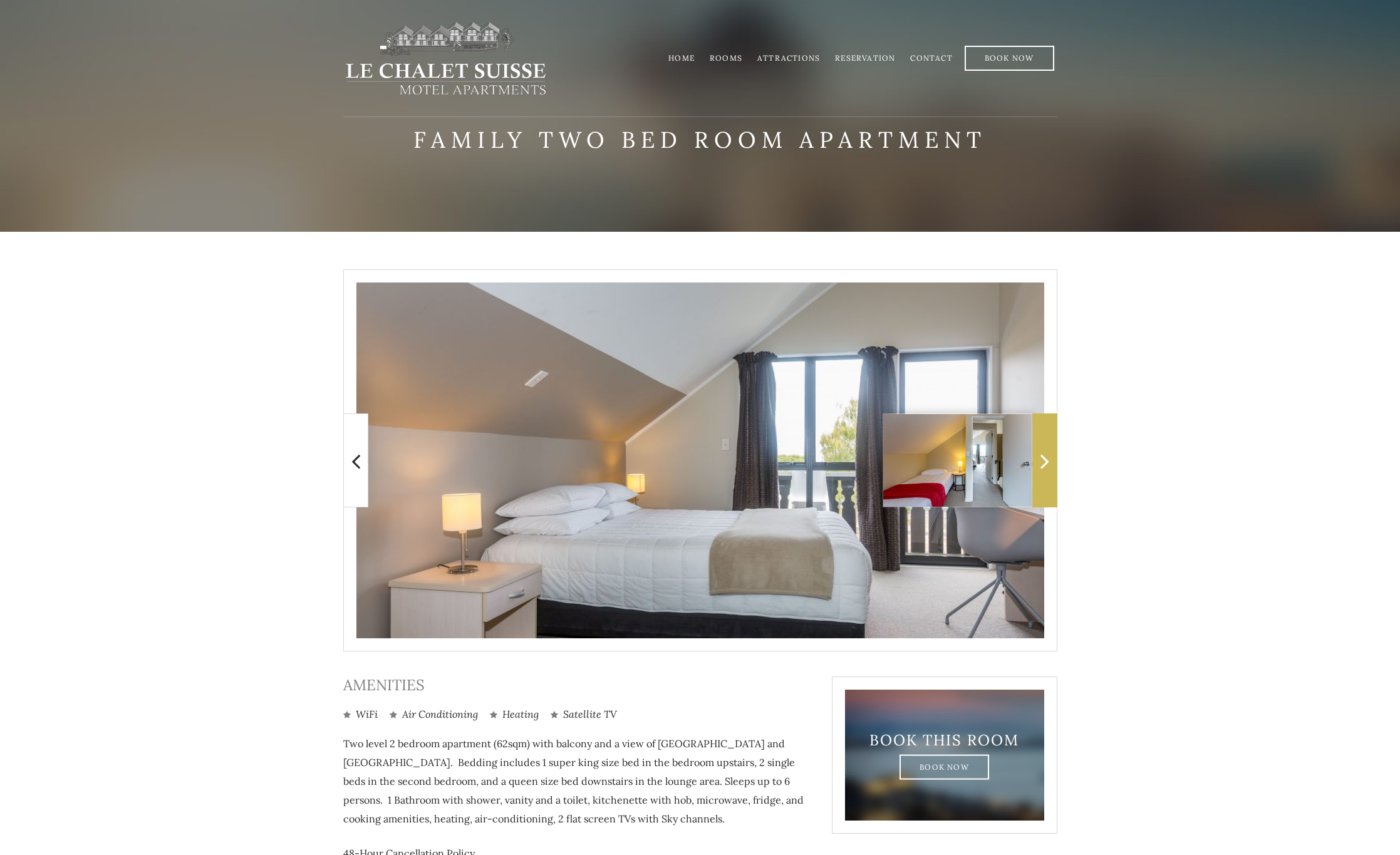
click at [1040, 466] on span at bounding box center [1044, 460] width 25 height 94
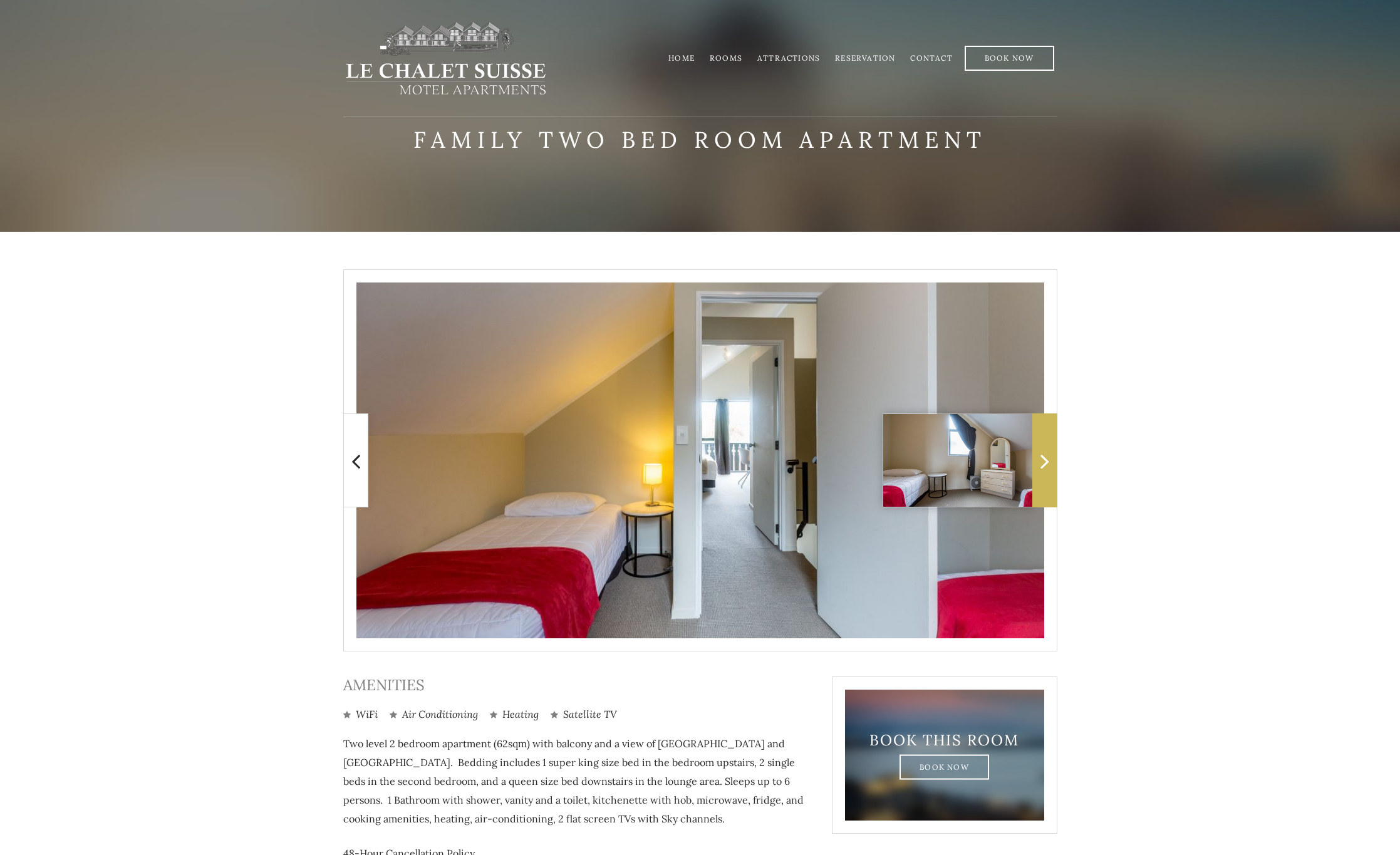
click at [1040, 466] on span at bounding box center [1044, 460] width 25 height 94
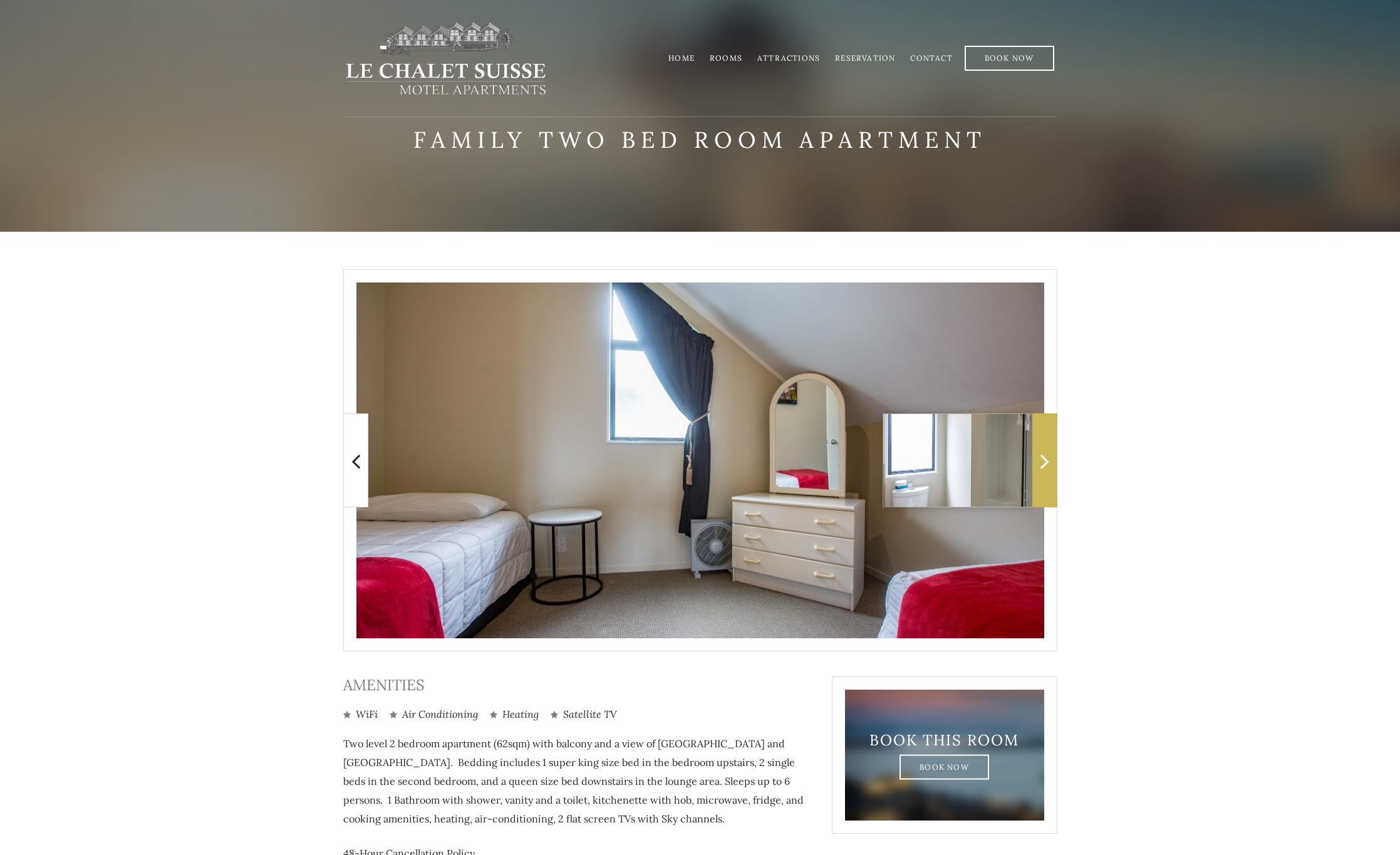
click at [1040, 466] on span at bounding box center [1044, 460] width 25 height 94
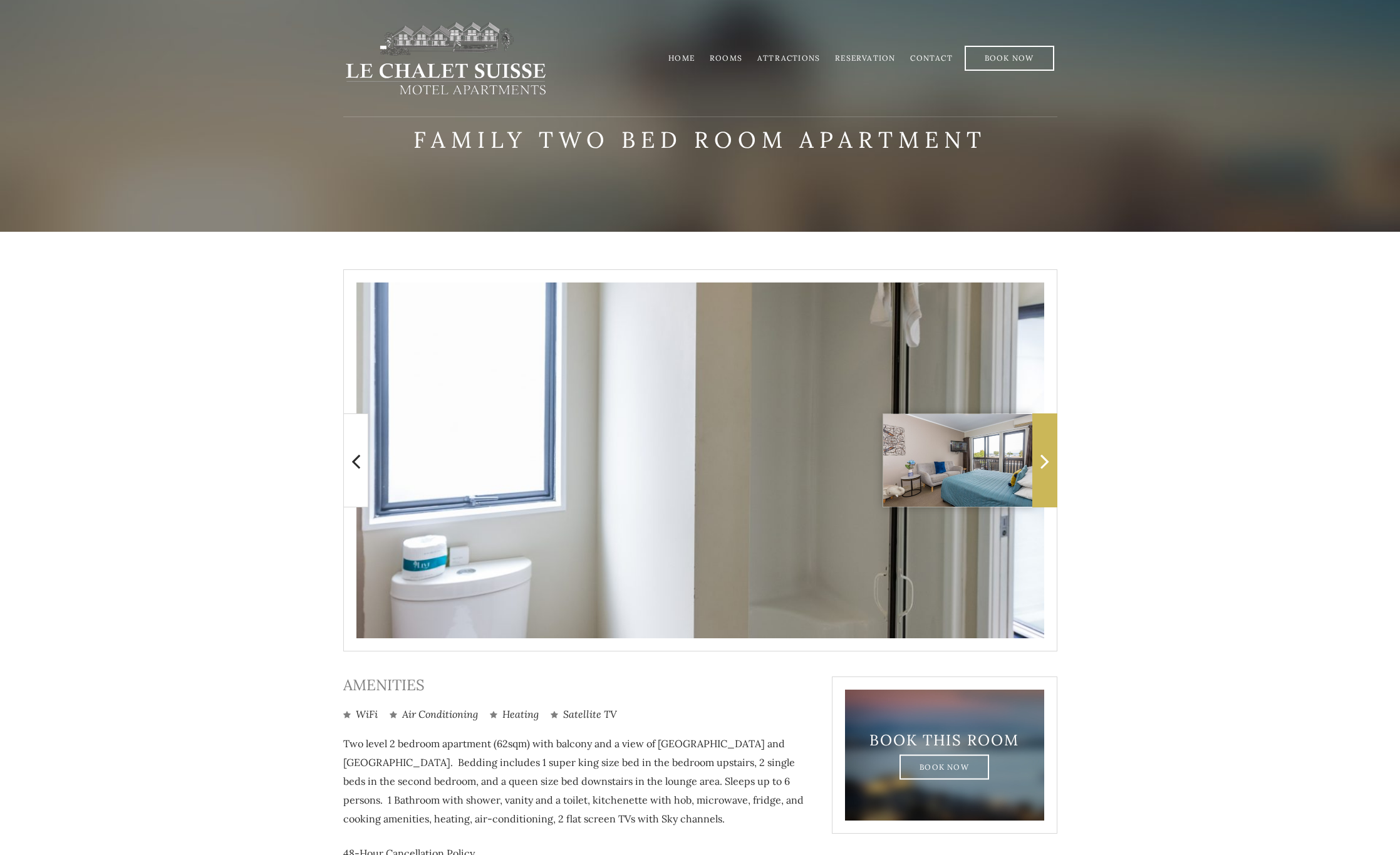
click at [1040, 466] on span at bounding box center [1044, 460] width 25 height 94
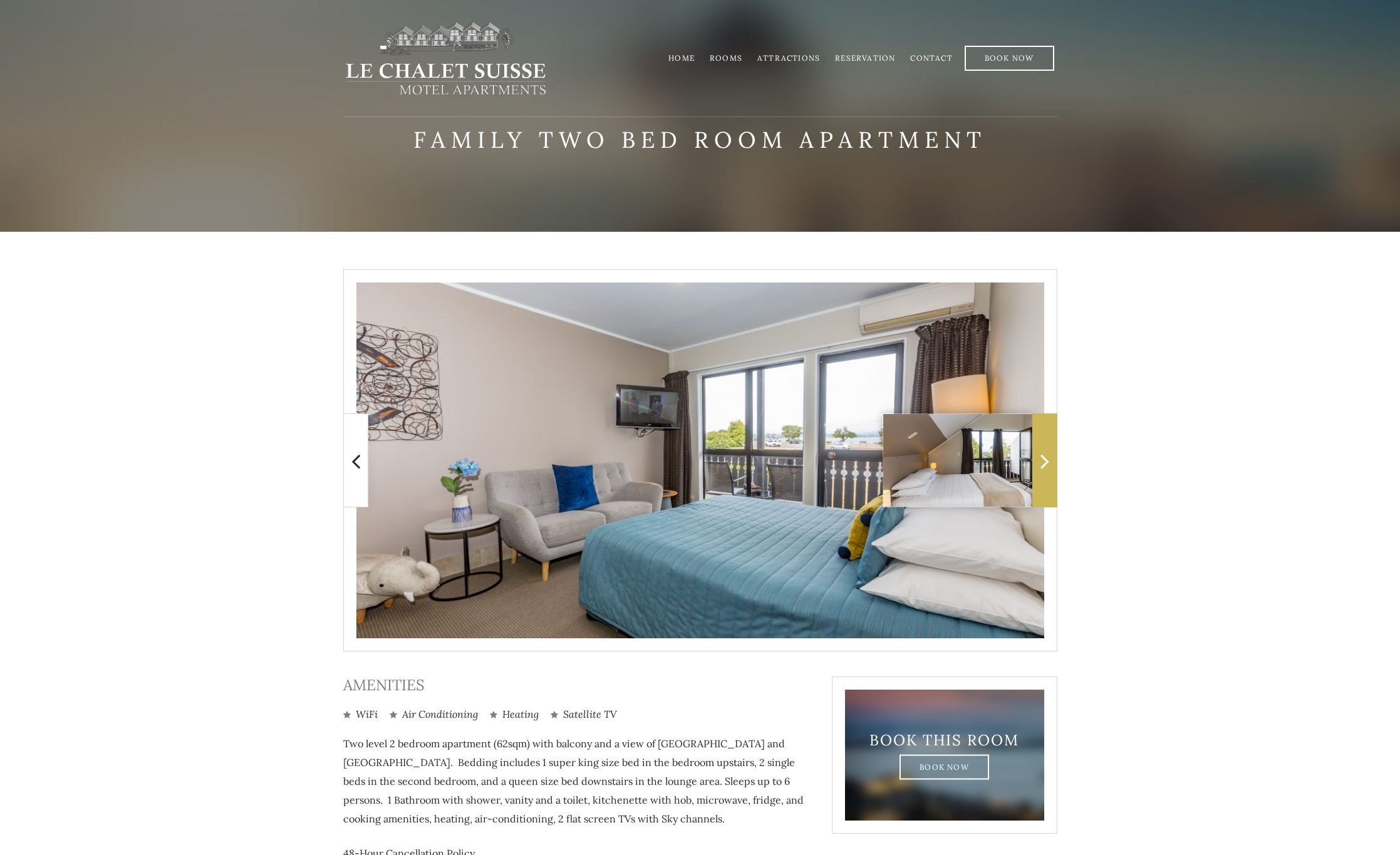
click at [1044, 466] on icon at bounding box center [1044, 461] width 9 height 25
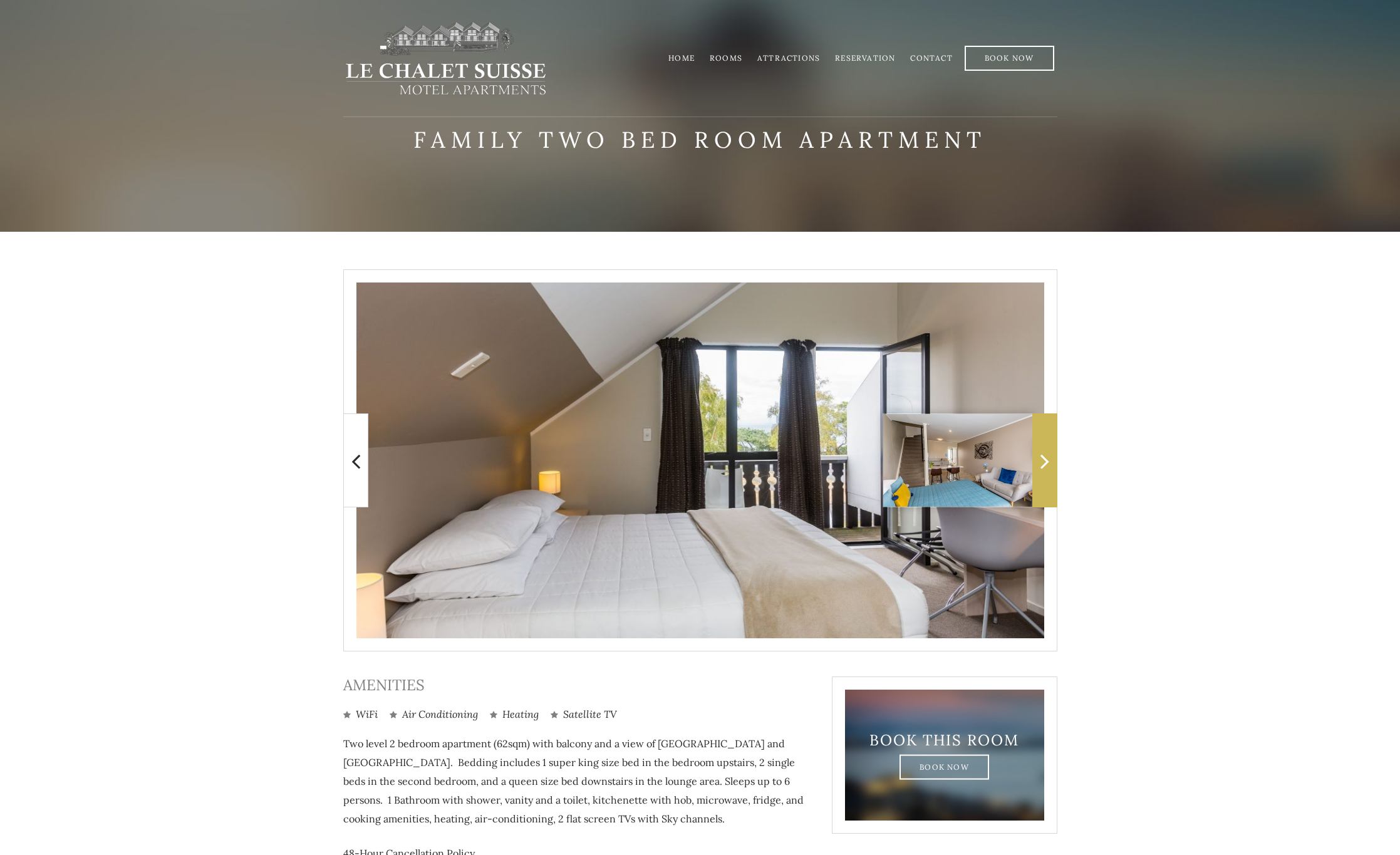
click at [1044, 466] on icon at bounding box center [1044, 461] width 9 height 25
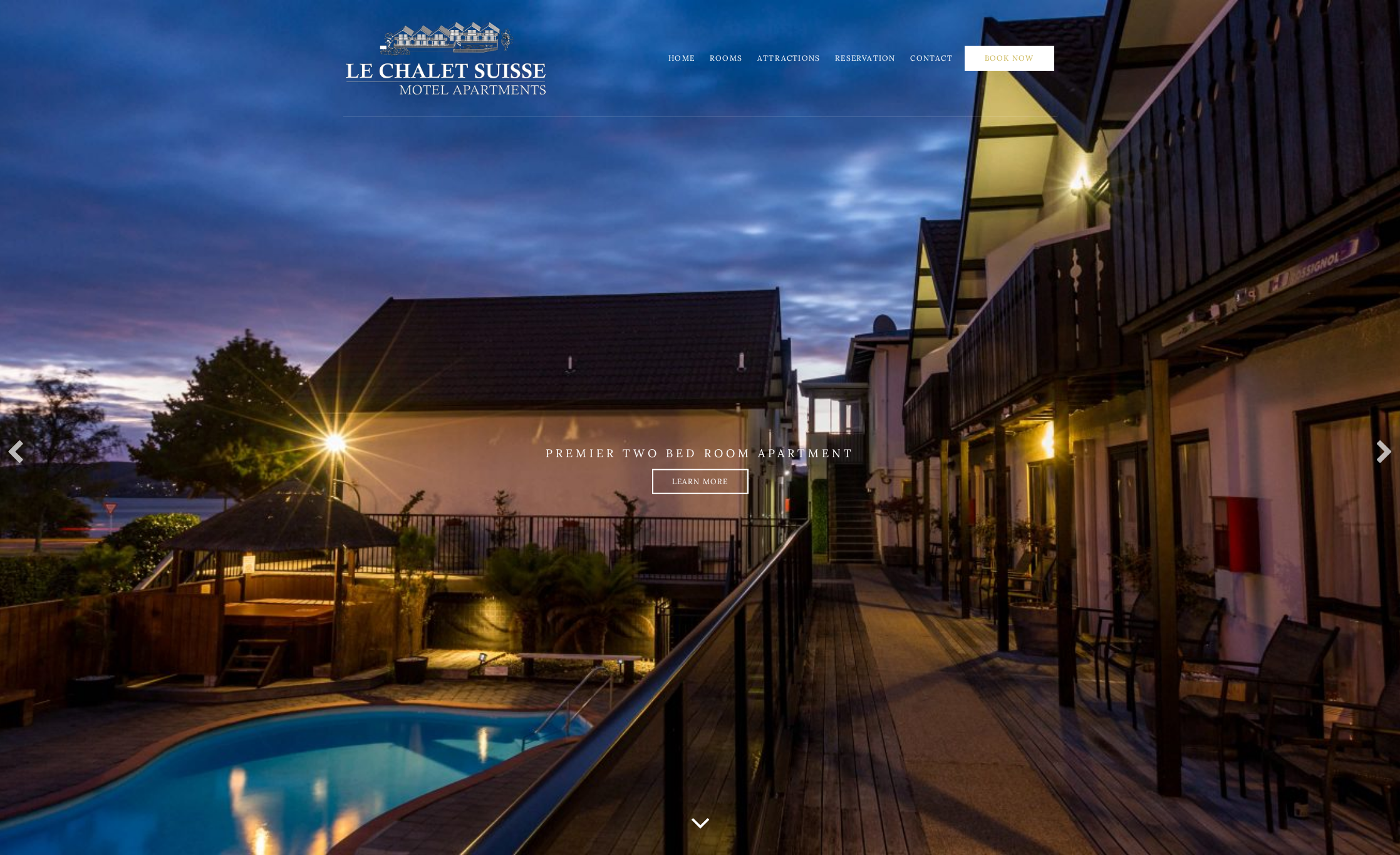
click at [997, 56] on link "Book Now" at bounding box center [1010, 58] width 90 height 25
